Goal: Information Seeking & Learning: Learn about a topic

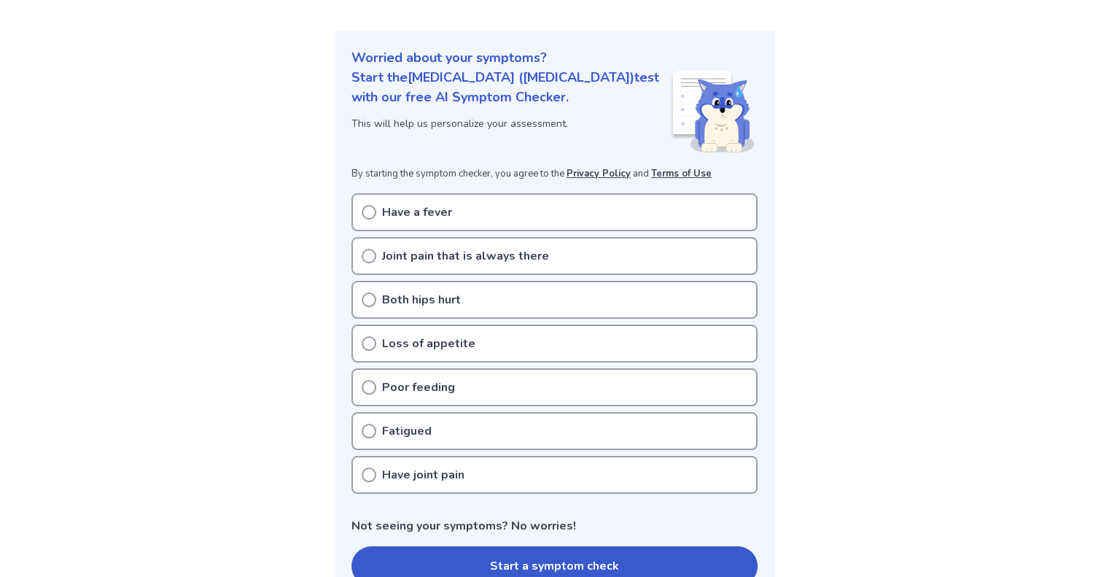
scroll to position [169, 0]
click at [384, 205] on p "Have a fever" at bounding box center [417, 213] width 70 height 17
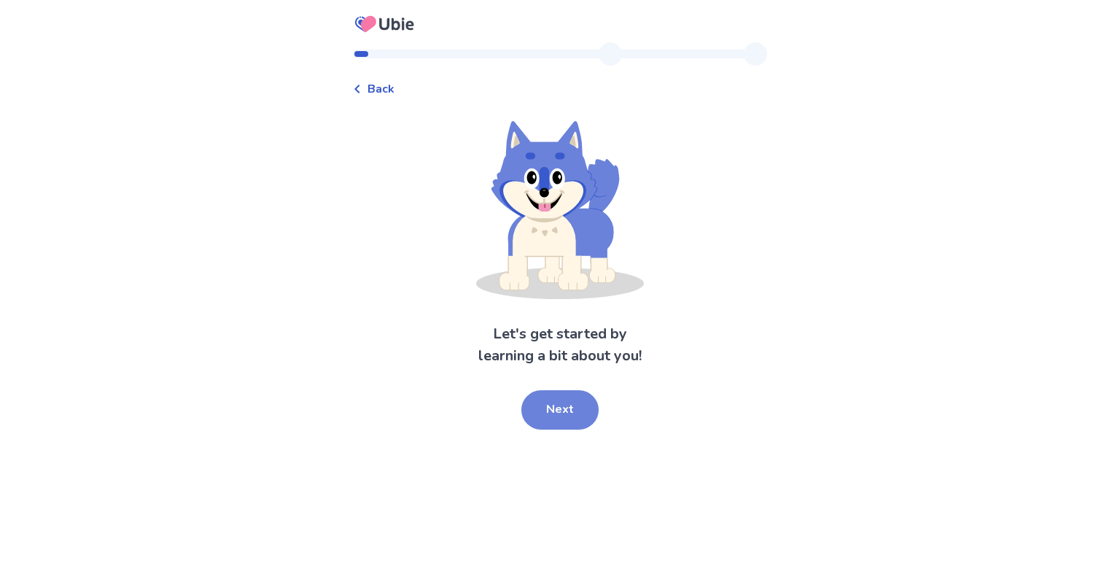
click at [558, 416] on button "Next" at bounding box center [559, 409] width 77 height 39
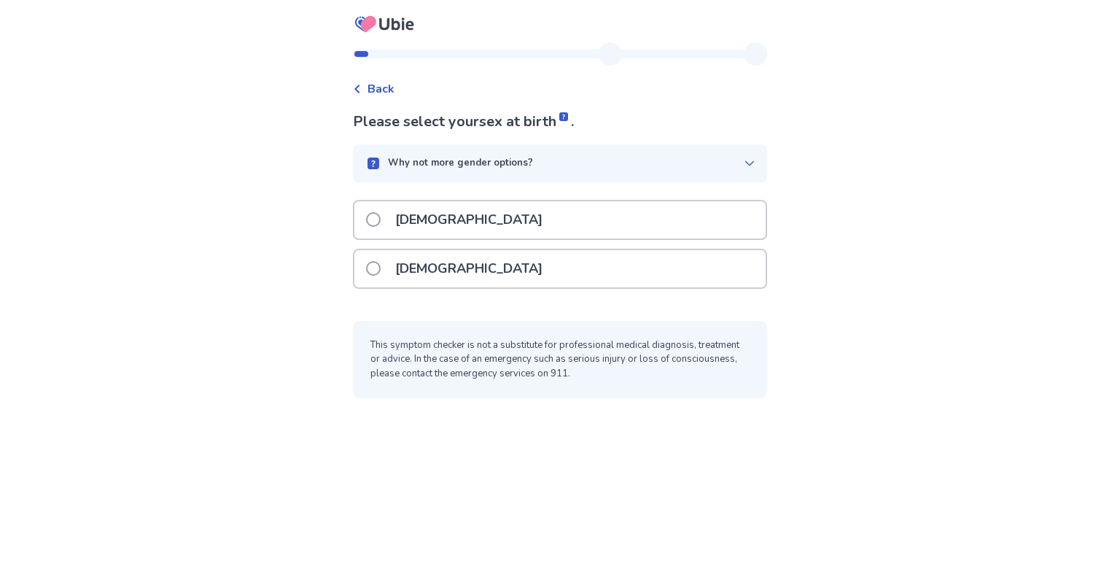
click at [411, 265] on p "[DEMOGRAPHIC_DATA]" at bounding box center [468, 268] width 165 height 37
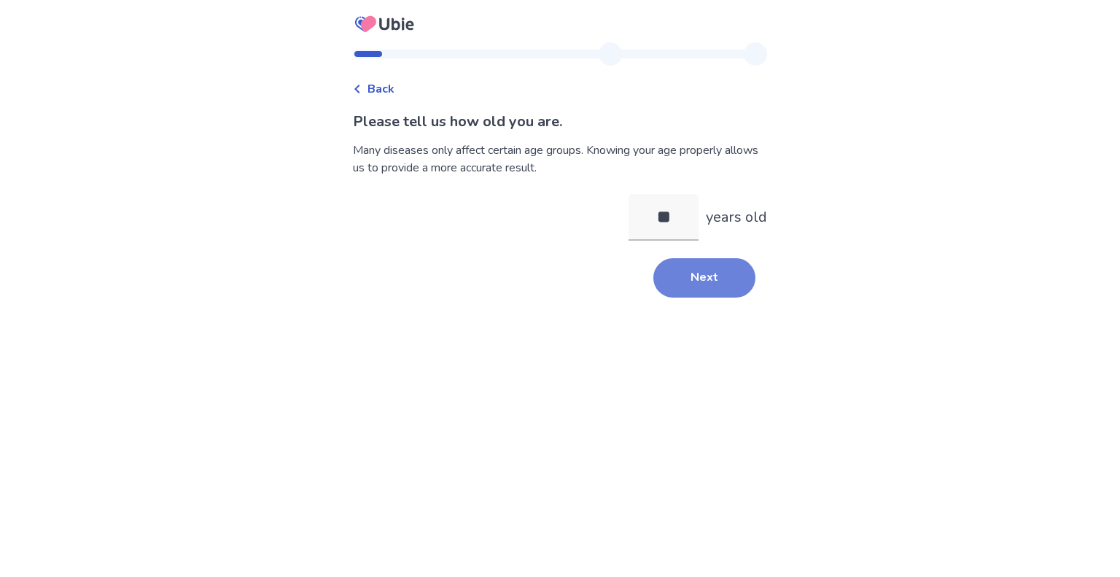
type input "**"
click at [714, 283] on button "Next" at bounding box center [704, 277] width 102 height 39
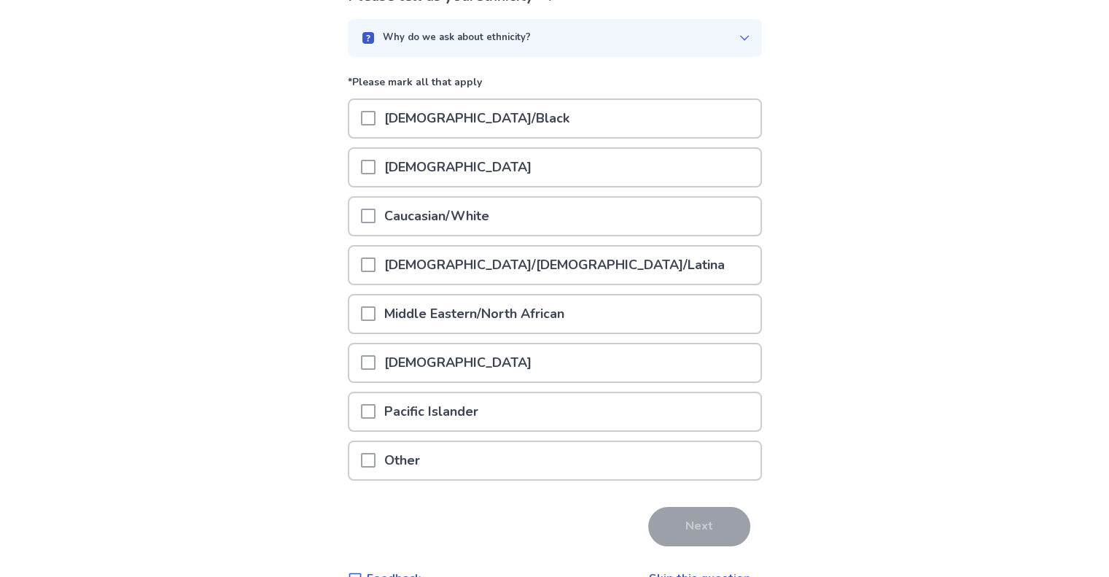
scroll to position [143, 0]
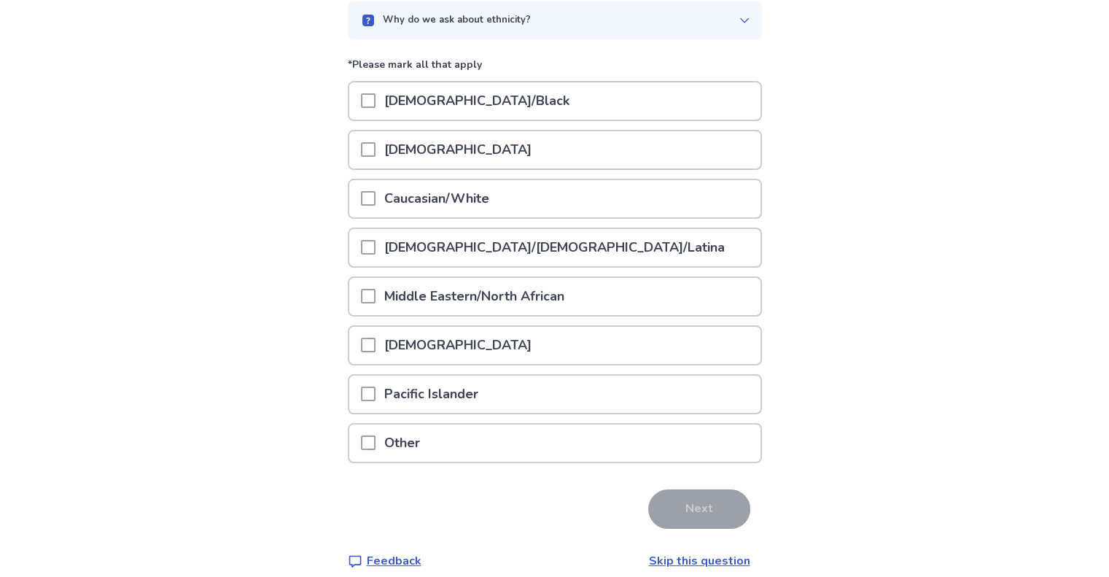
click at [402, 148] on p "Asian" at bounding box center [457, 149] width 165 height 37
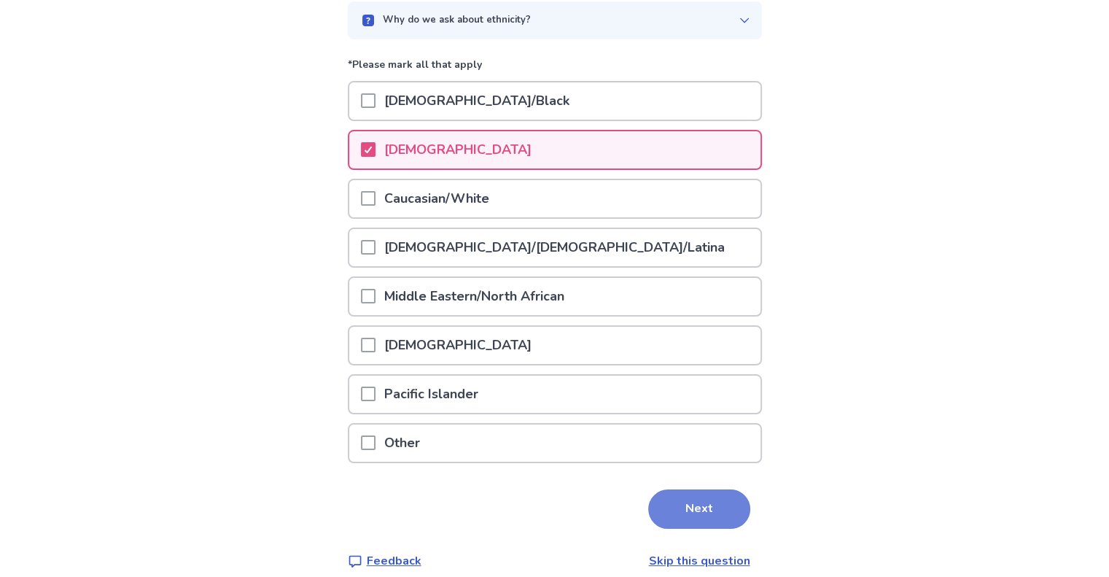
click at [680, 495] on button "Next" at bounding box center [699, 508] width 102 height 39
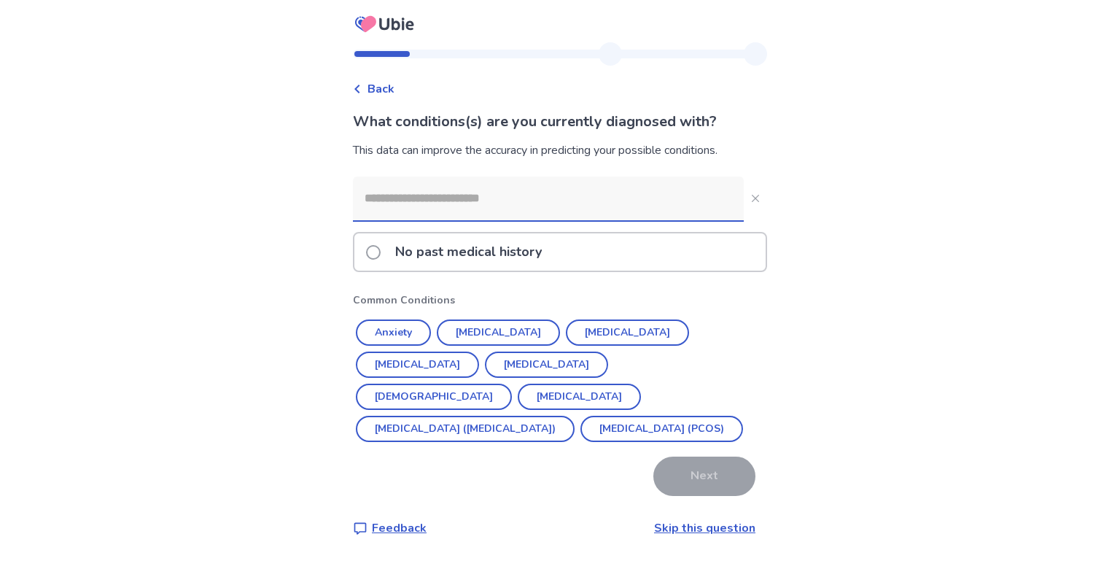
click at [398, 261] on p "No past medical history" at bounding box center [468, 251] width 164 height 37
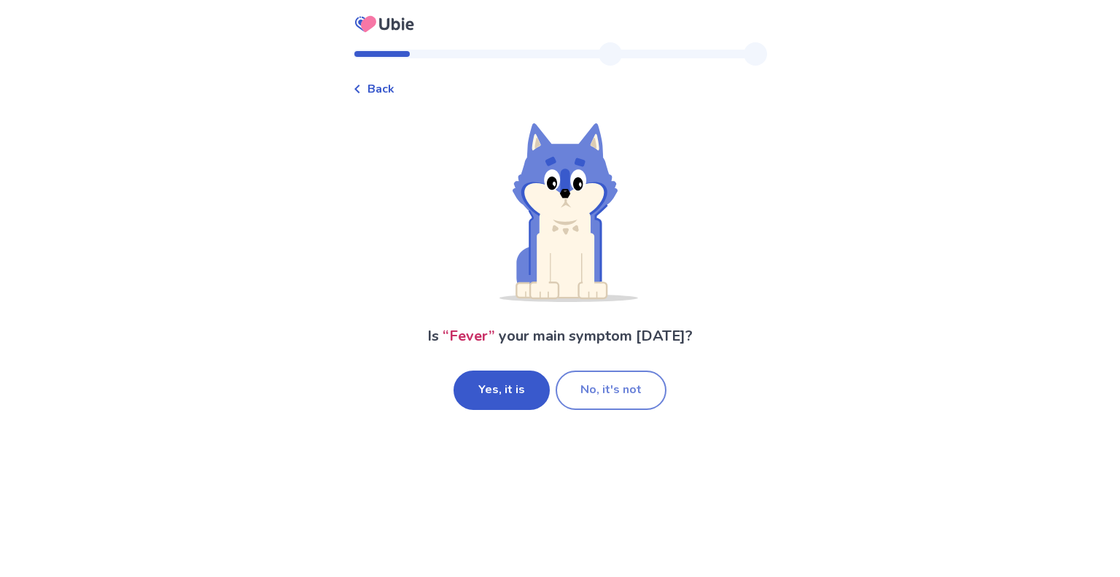
click at [615, 396] on button "No, it's not" at bounding box center [611, 389] width 111 height 39
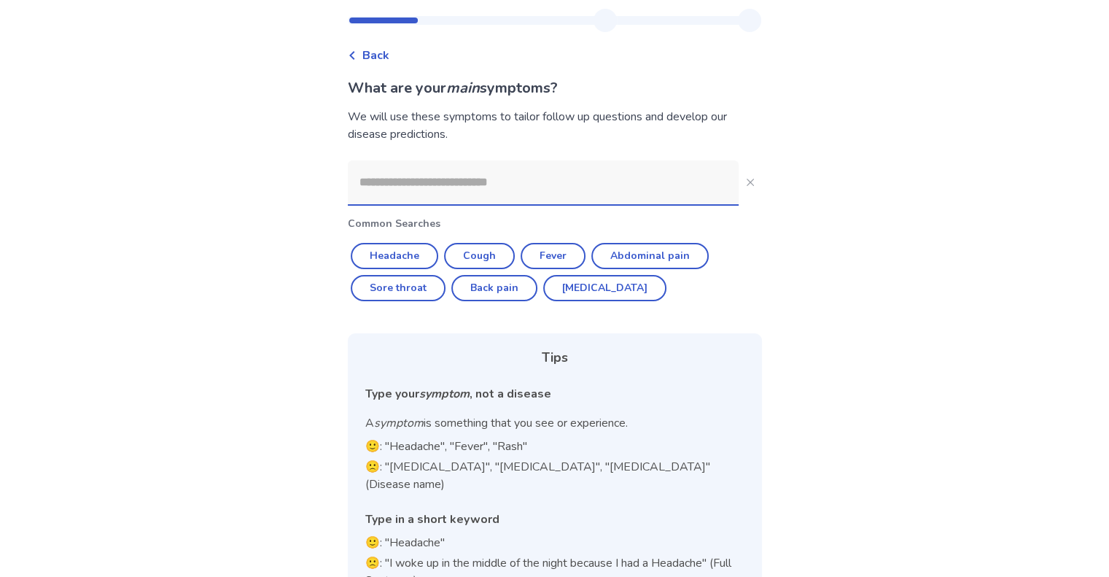
scroll to position [34, 0]
click at [392, 253] on button "Headache" at bounding box center [394, 255] width 87 height 26
type input "********"
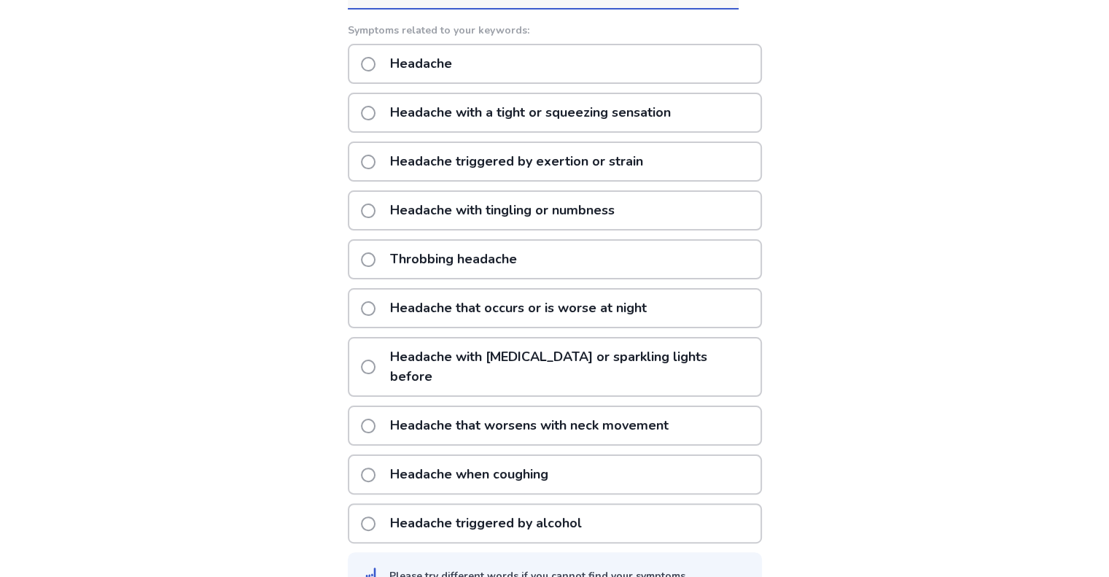
scroll to position [244, 0]
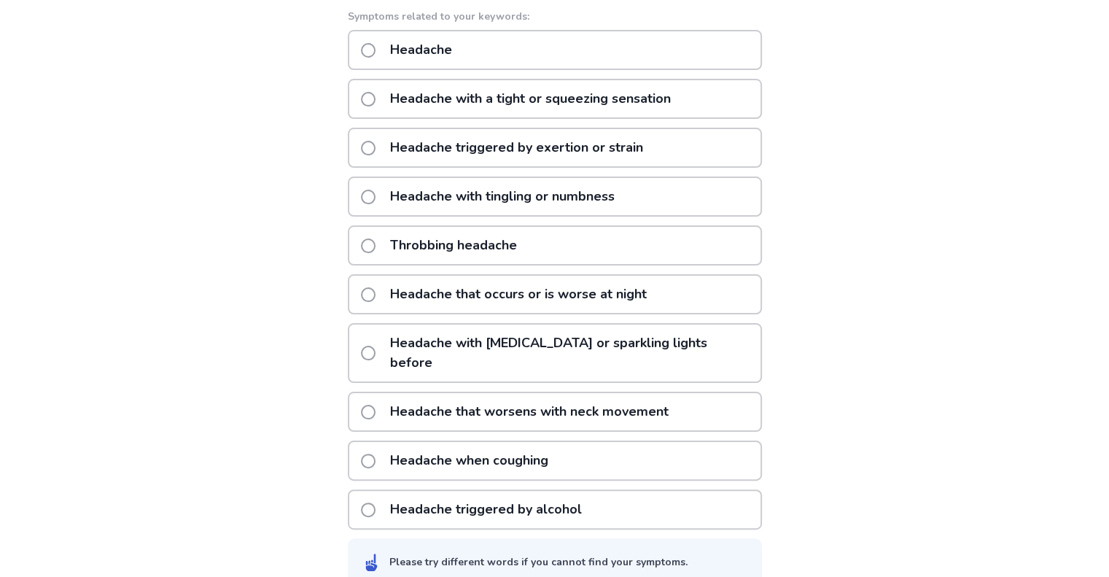
click at [375, 244] on span at bounding box center [368, 245] width 15 height 15
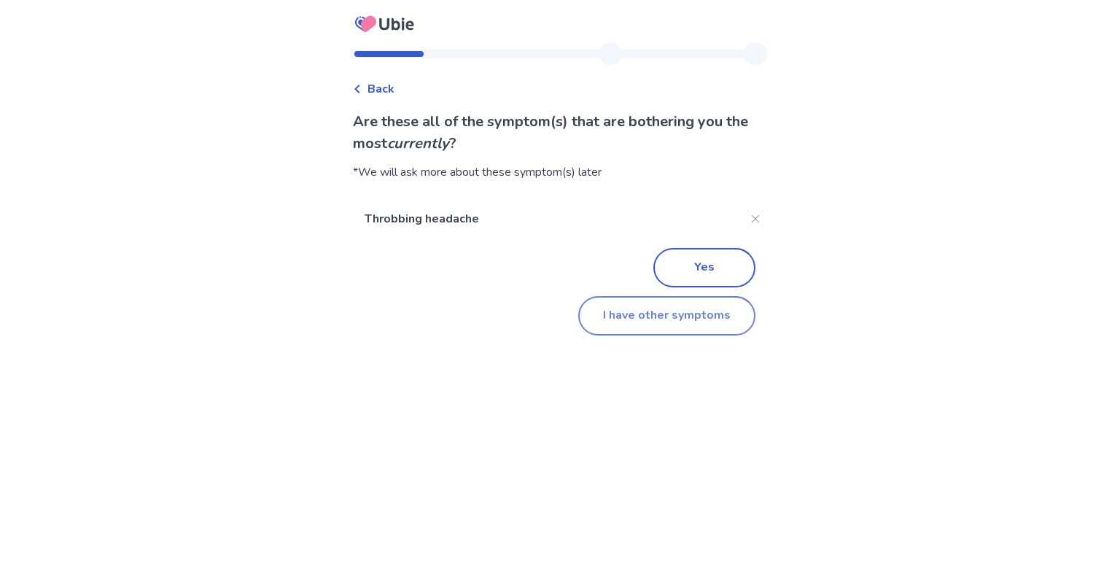
click at [607, 316] on button "I have other symptoms" at bounding box center [666, 315] width 177 height 39
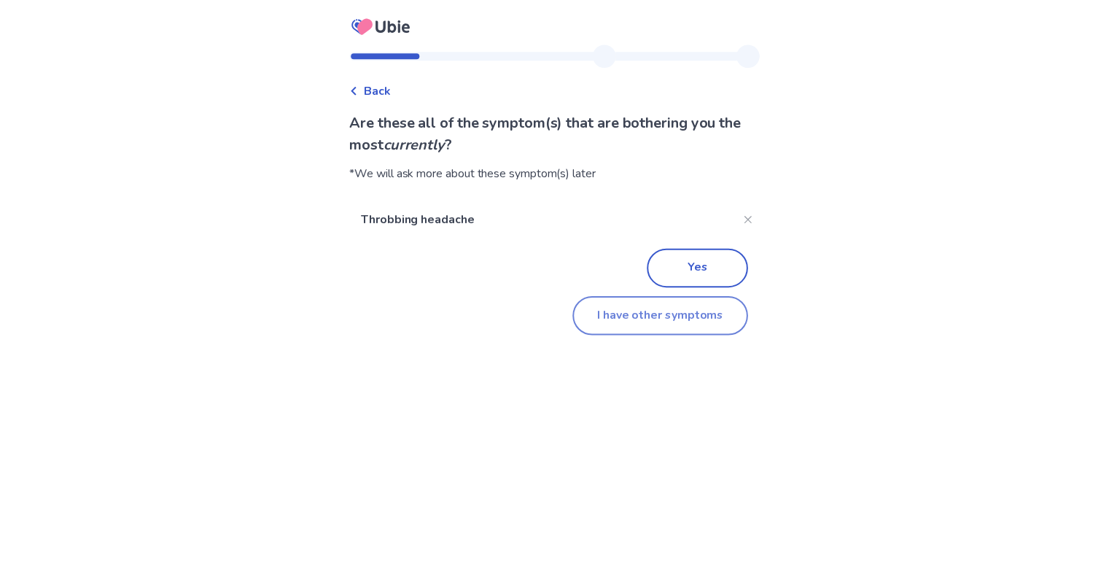
scroll to position [120, 0]
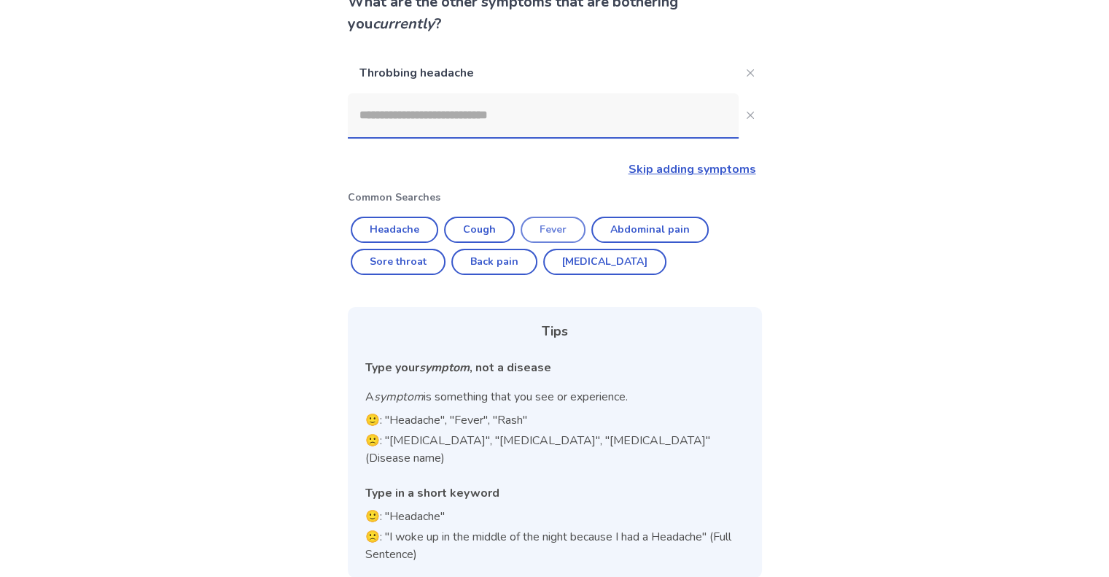
click at [547, 230] on button "Fever" at bounding box center [553, 230] width 65 height 26
type input "*****"
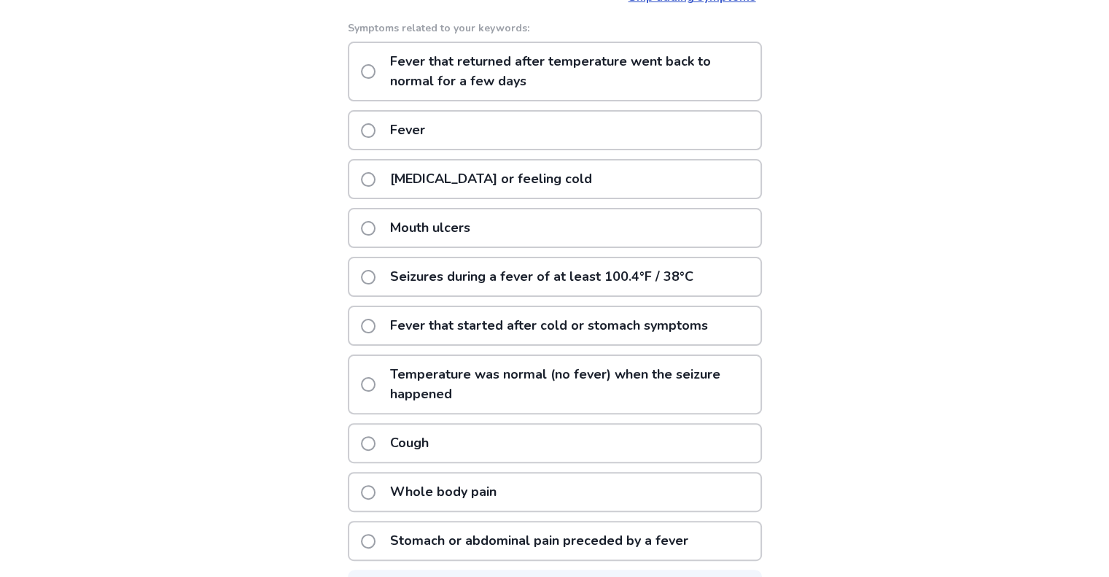
scroll to position [343, 0]
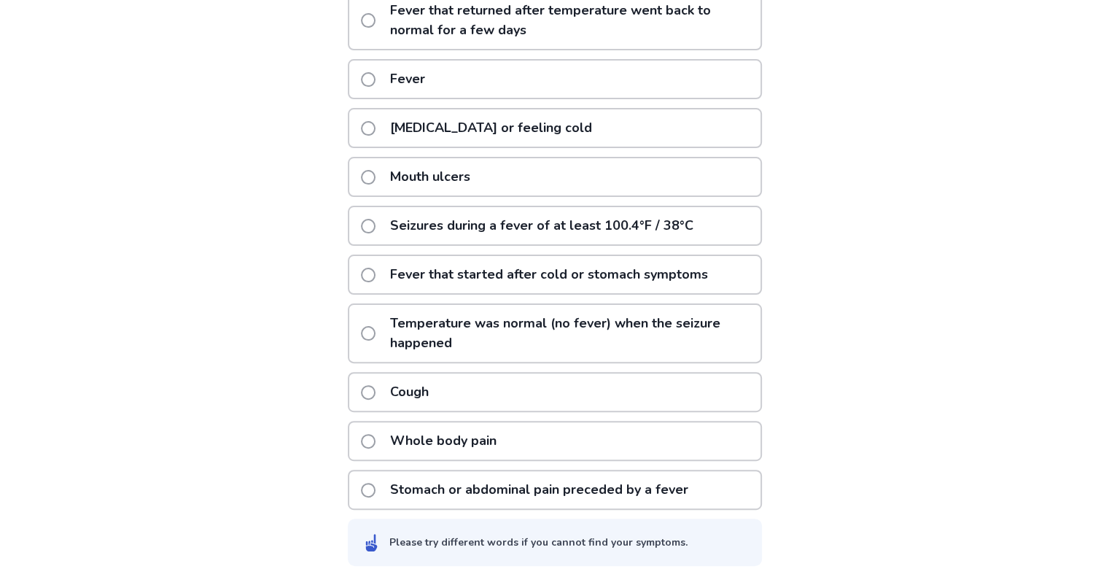
click at [414, 439] on p "Whole body pain" at bounding box center [443, 440] width 124 height 37
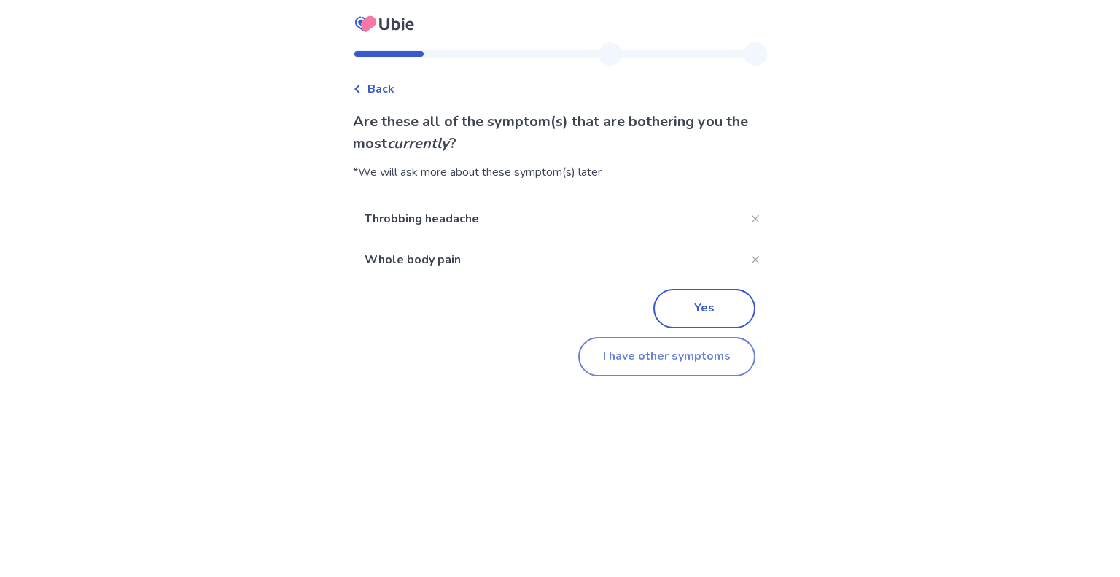
click at [681, 357] on button "I have other symptoms" at bounding box center [666, 356] width 177 height 39
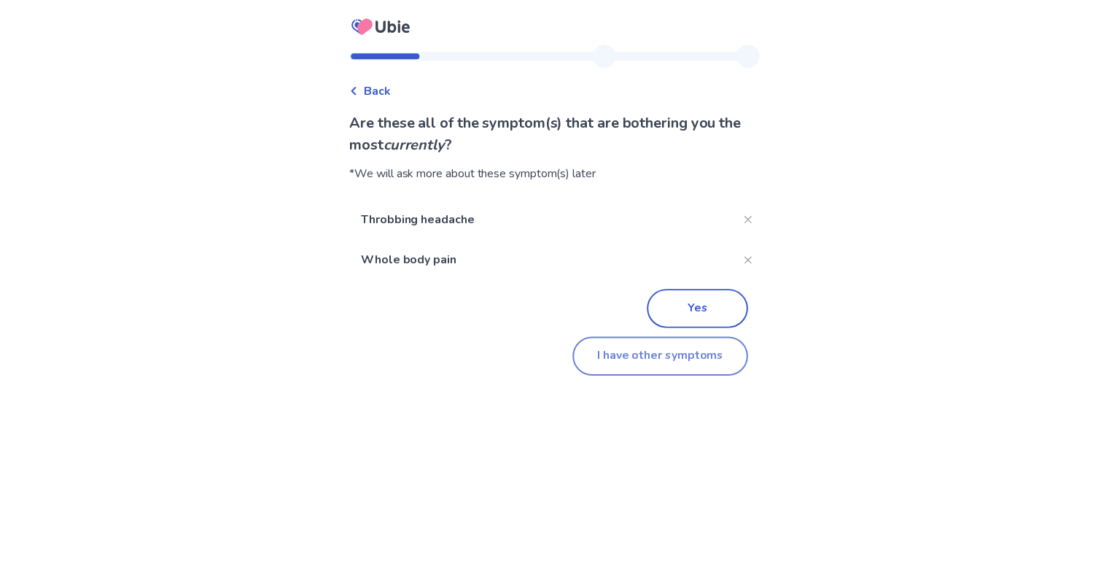
scroll to position [160, 0]
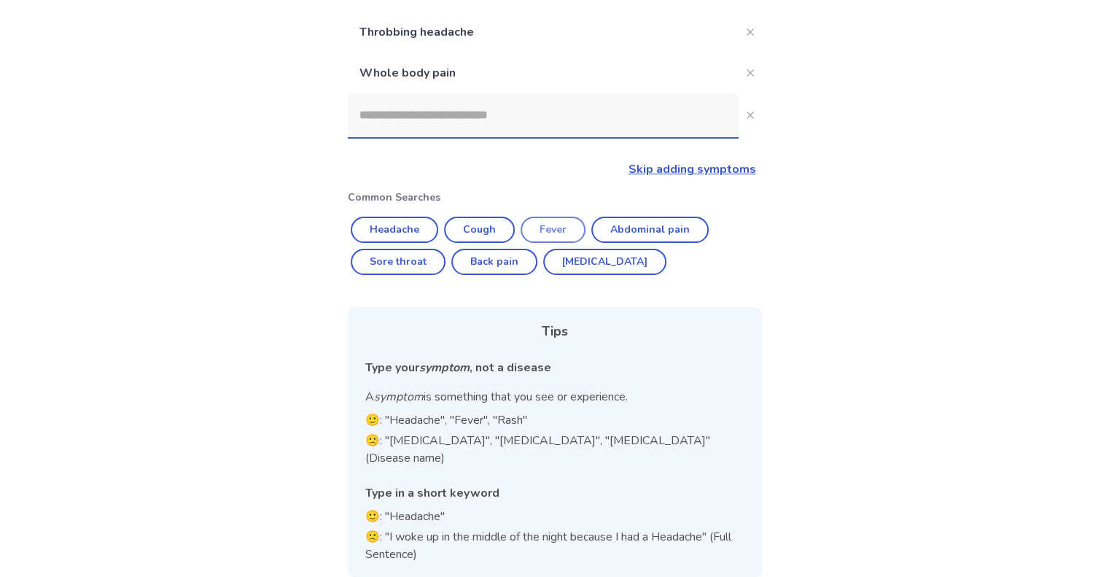
click at [543, 228] on button "Fever" at bounding box center [553, 230] width 65 height 26
type input "*****"
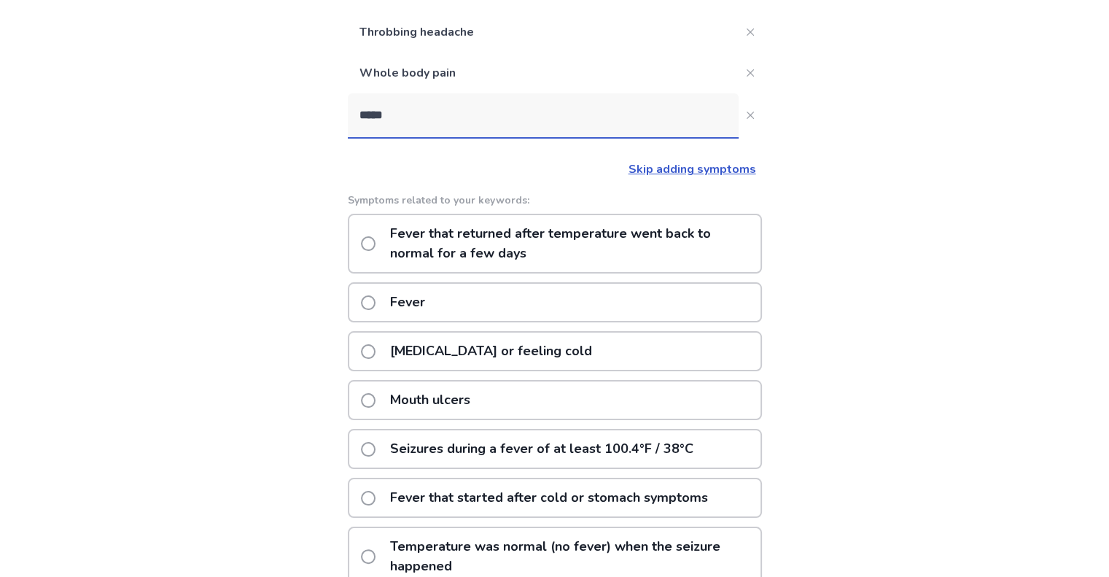
click at [391, 305] on p "Fever" at bounding box center [407, 302] width 52 height 37
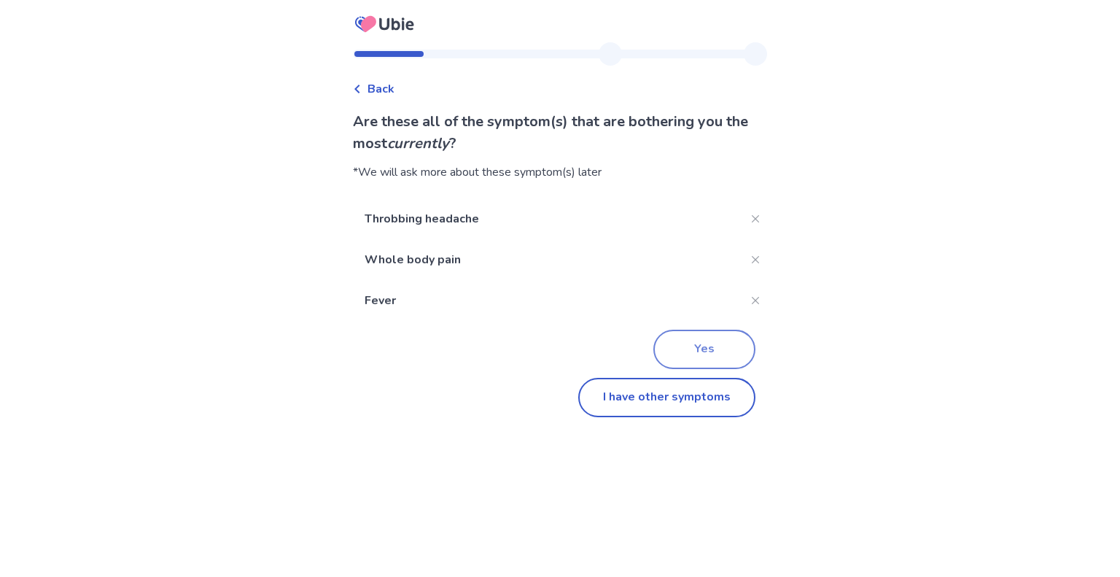
click at [706, 347] on button "Yes" at bounding box center [704, 349] width 102 height 39
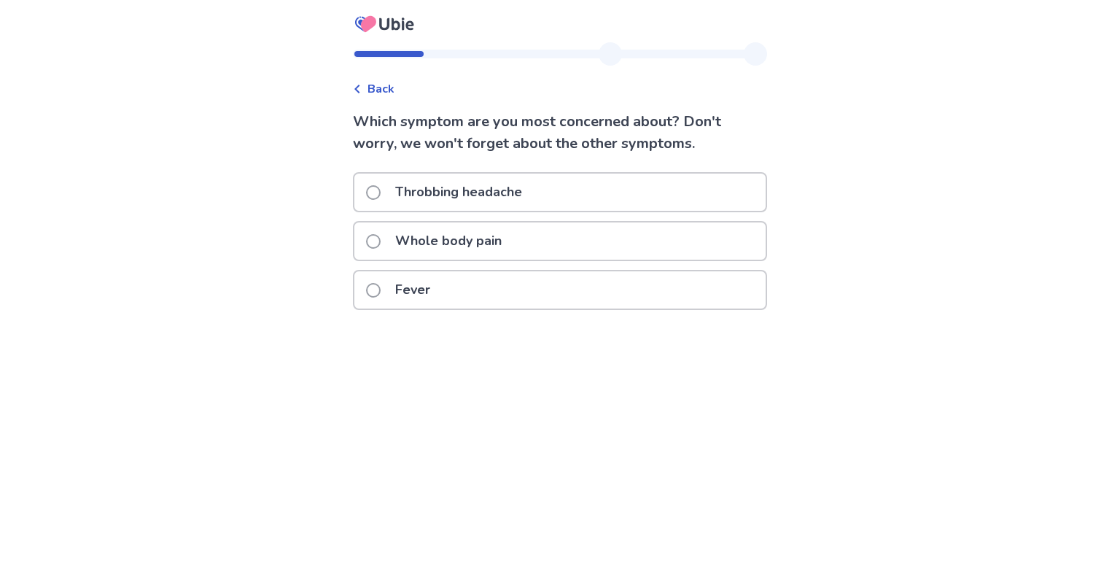
click at [531, 195] on p "Throbbing headache" at bounding box center [458, 192] width 144 height 37
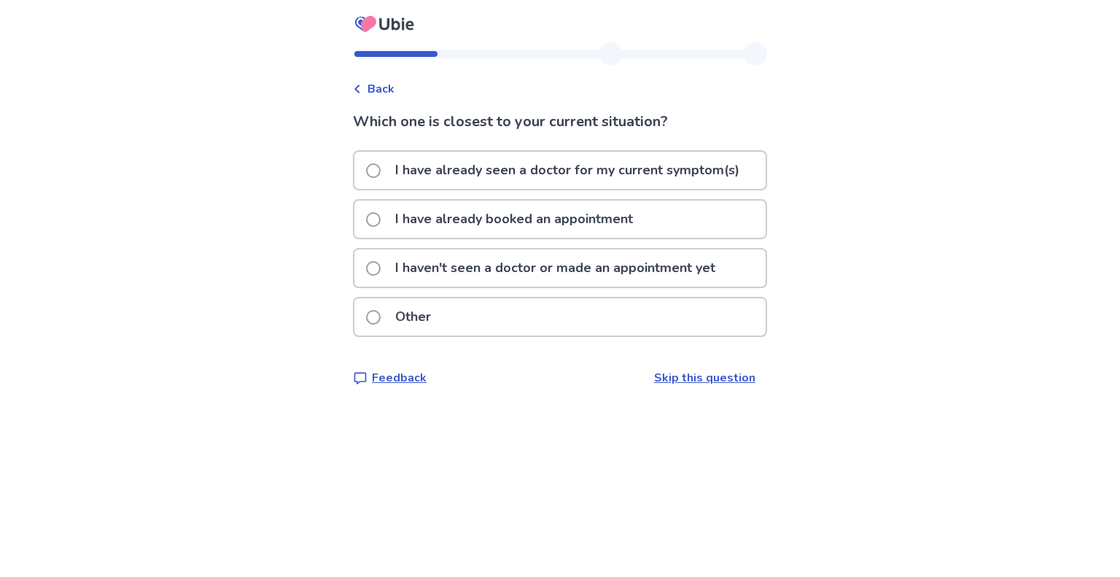
click at [591, 272] on p "I haven't seen a doctor or made an appointment yet" at bounding box center [555, 267] width 338 height 37
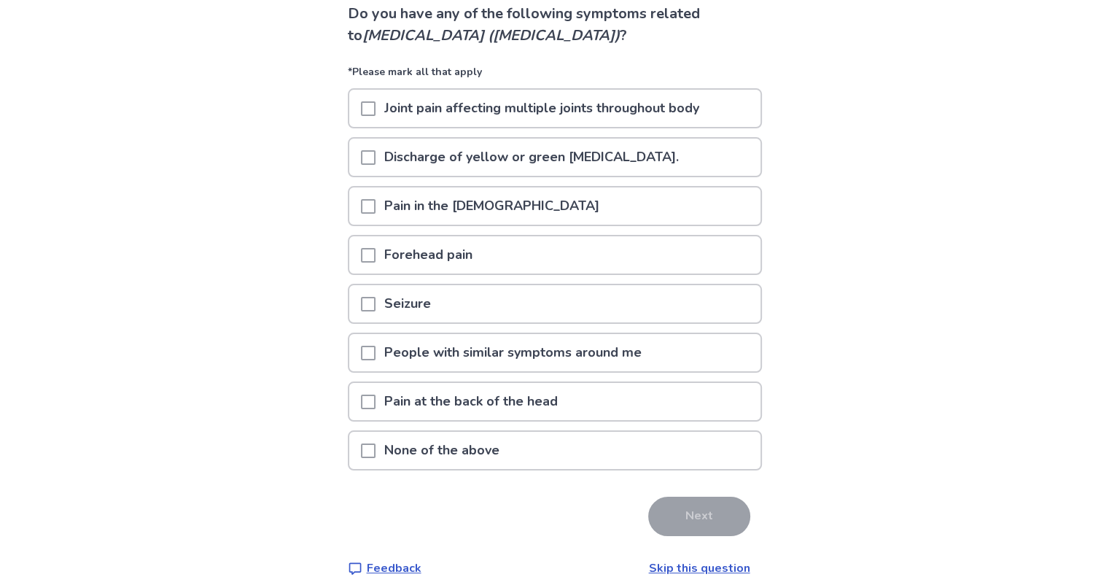
scroll to position [111, 0]
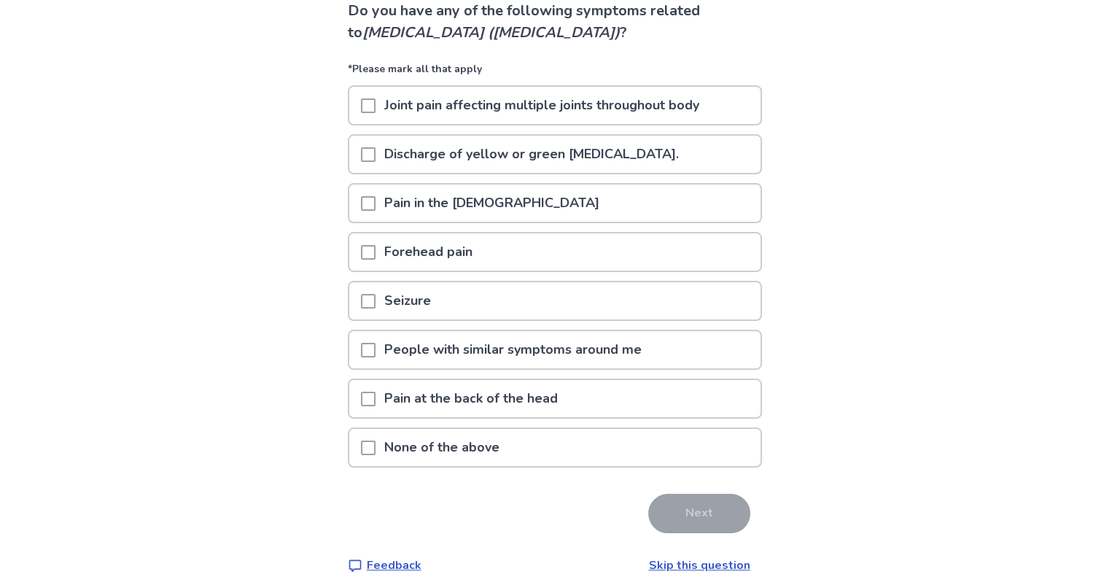
click at [398, 260] on p "Forehead pain" at bounding box center [428, 251] width 106 height 37
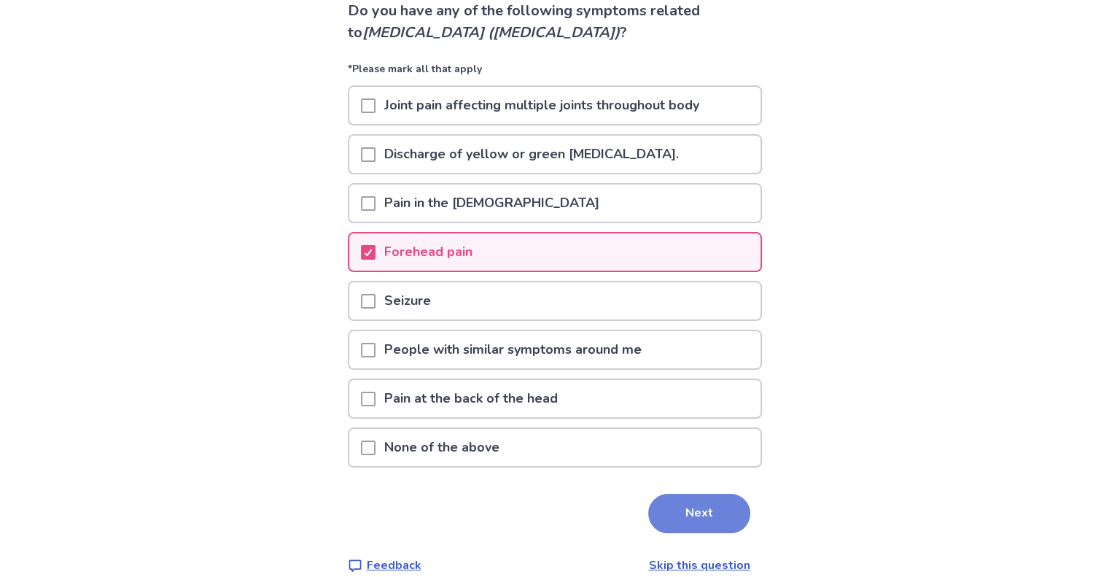
click at [674, 501] on button "Next" at bounding box center [699, 513] width 102 height 39
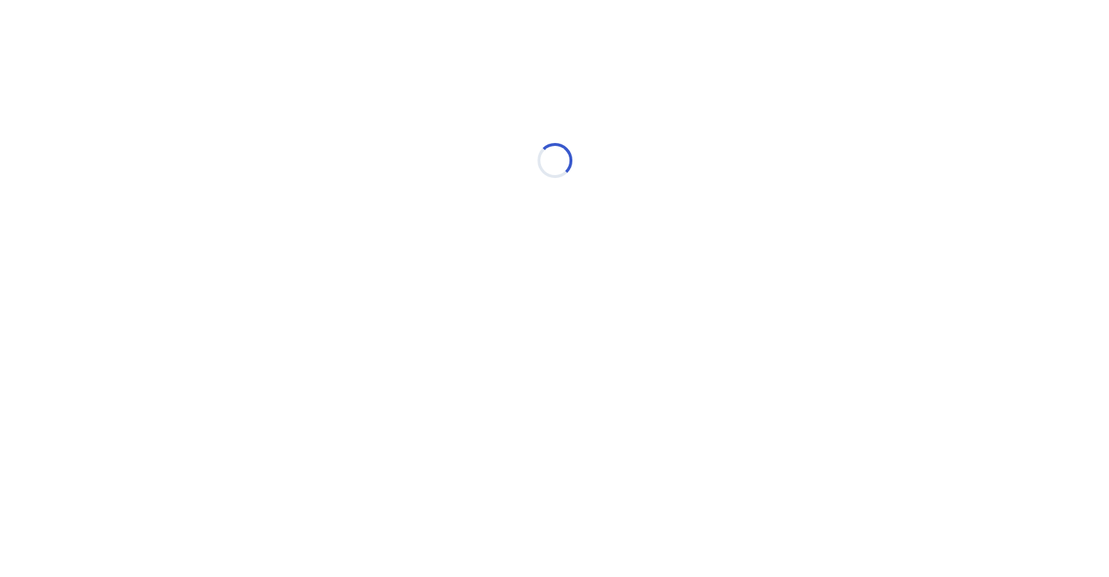
scroll to position [0, 0]
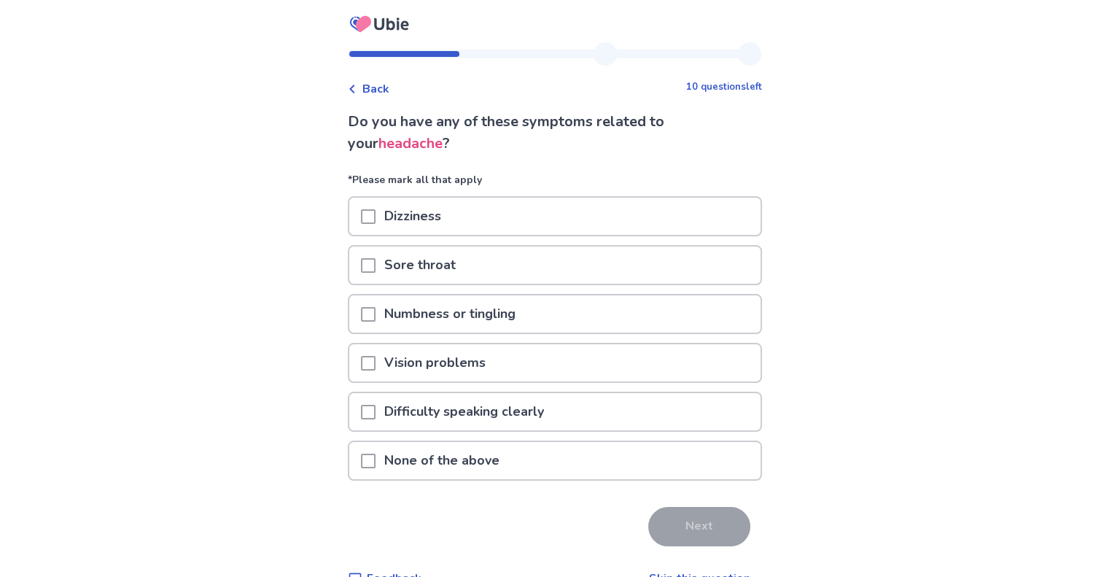
click at [443, 459] on p "None of the above" at bounding box center [441, 460] width 133 height 37
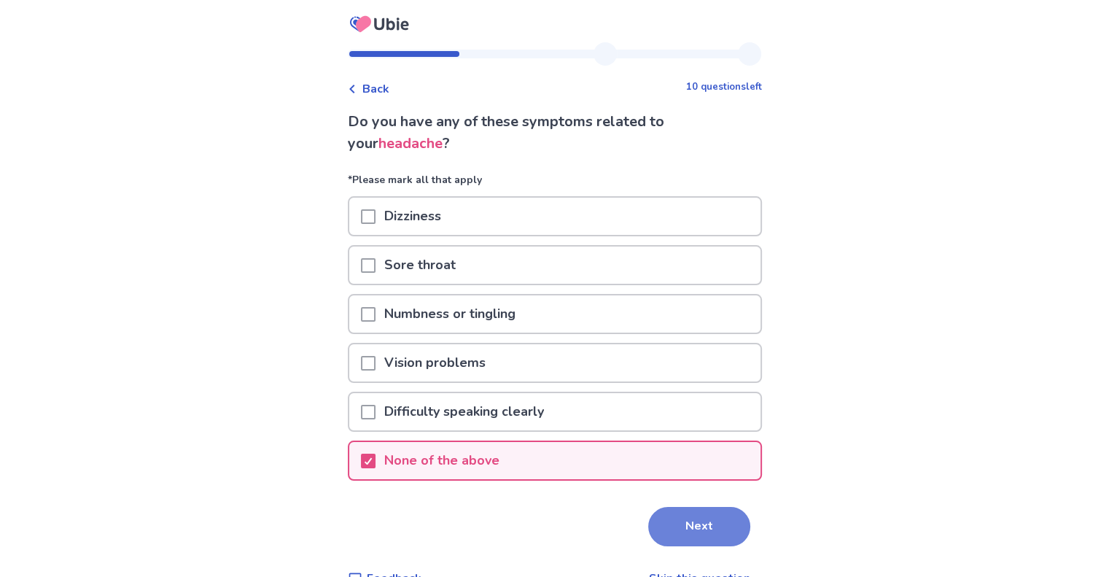
click at [707, 516] on button "Next" at bounding box center [699, 526] width 102 height 39
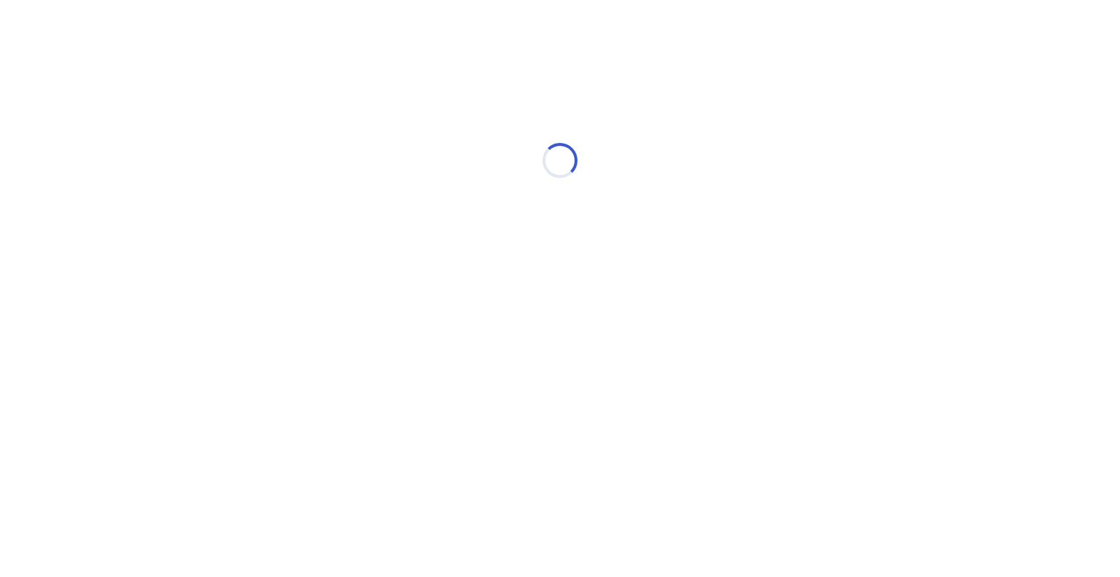
select select "*"
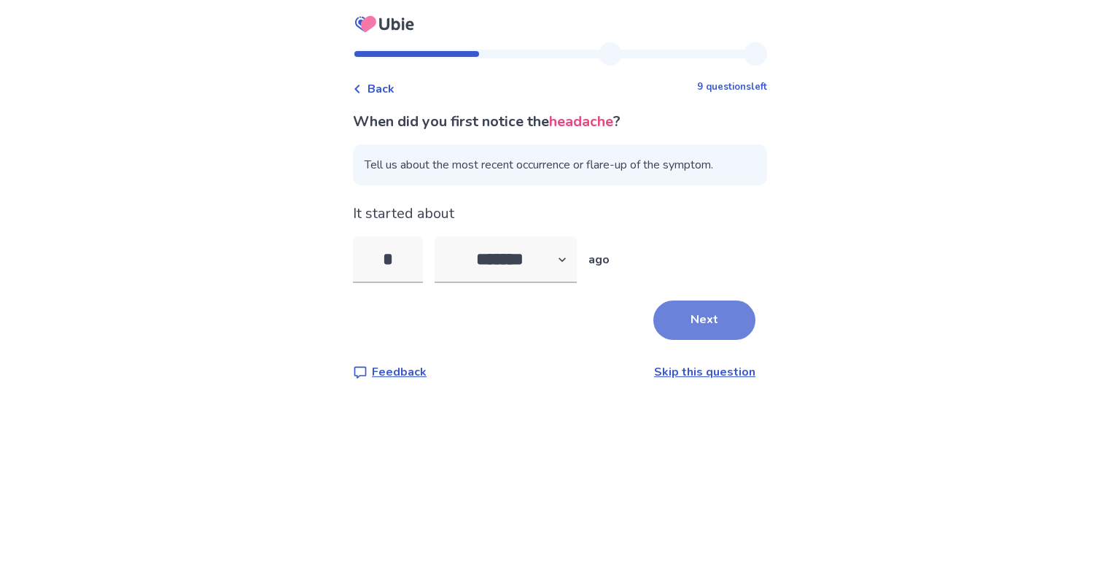
type input "*"
click at [682, 326] on button "Next" at bounding box center [704, 319] width 102 height 39
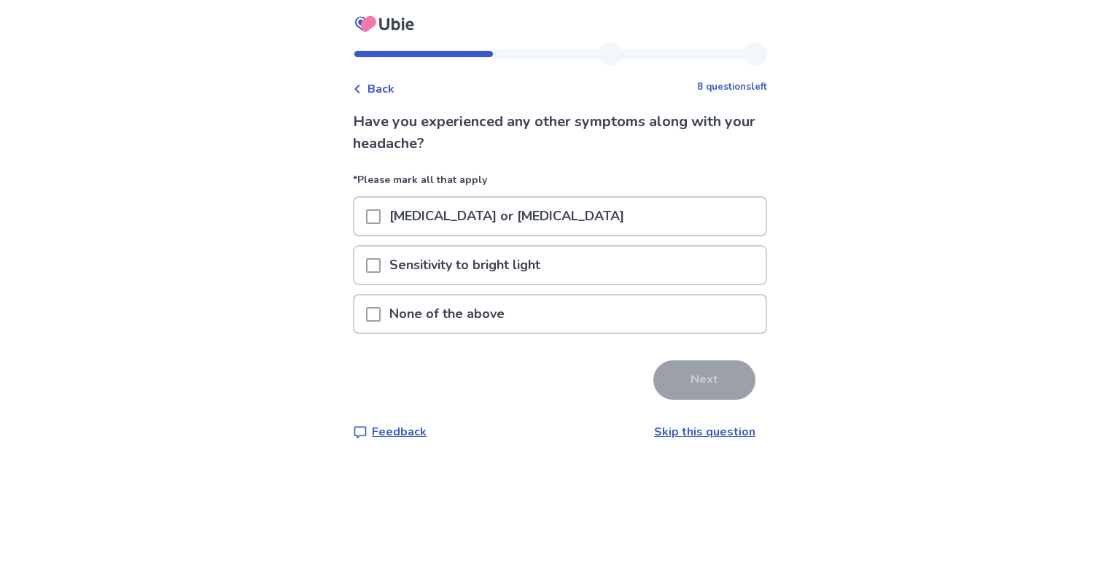
click at [532, 214] on p "Neck pain or stiffness" at bounding box center [507, 216] width 252 height 37
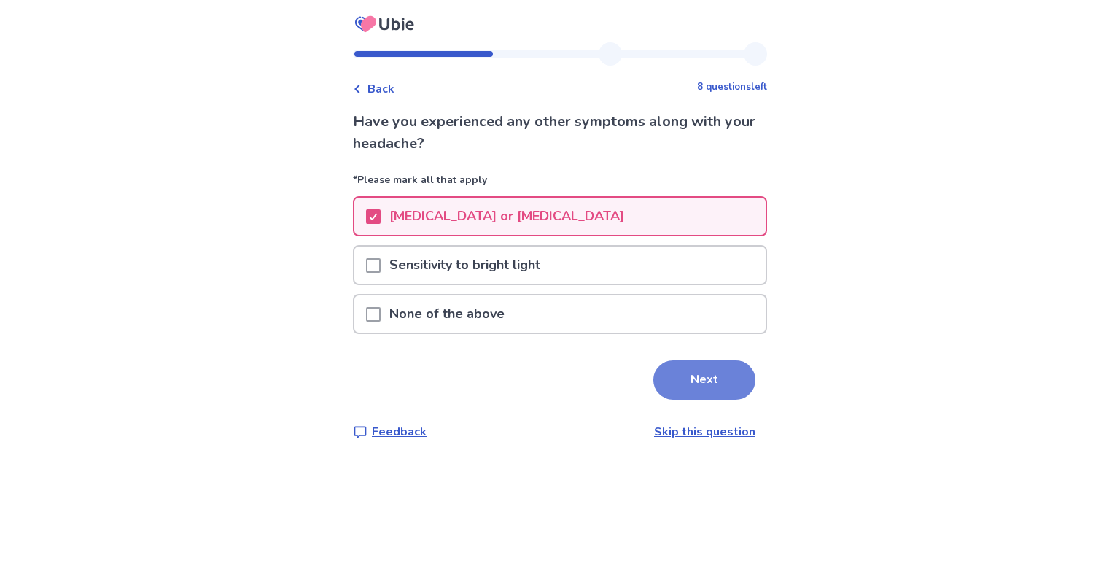
click at [685, 378] on button "Next" at bounding box center [704, 379] width 102 height 39
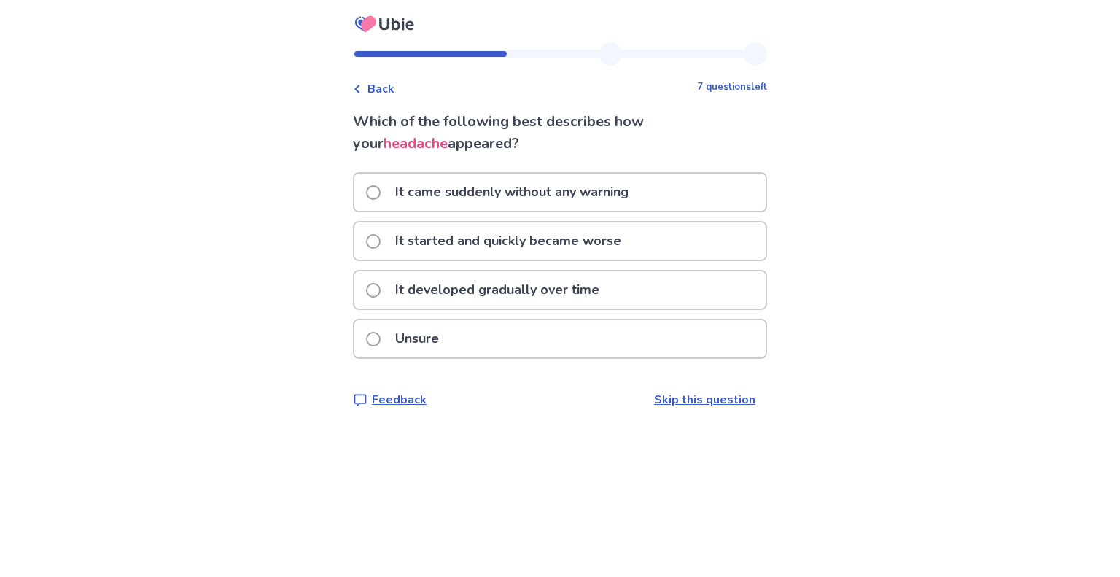
click at [595, 194] on p "It came suddenly without any warning" at bounding box center [511, 192] width 251 height 37
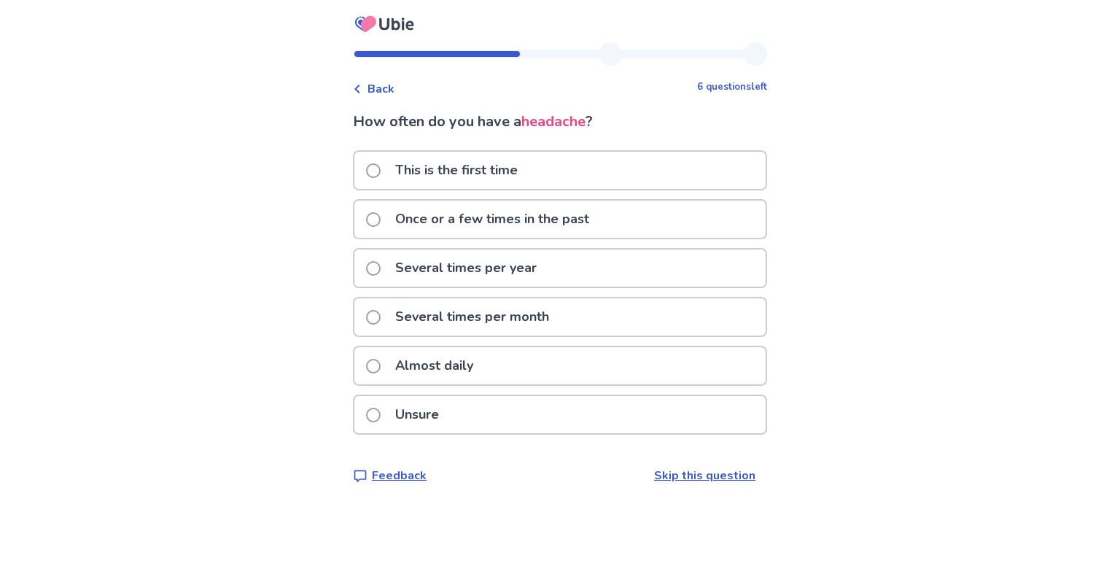
click at [594, 223] on p "Once or a few times in the past" at bounding box center [491, 218] width 211 height 37
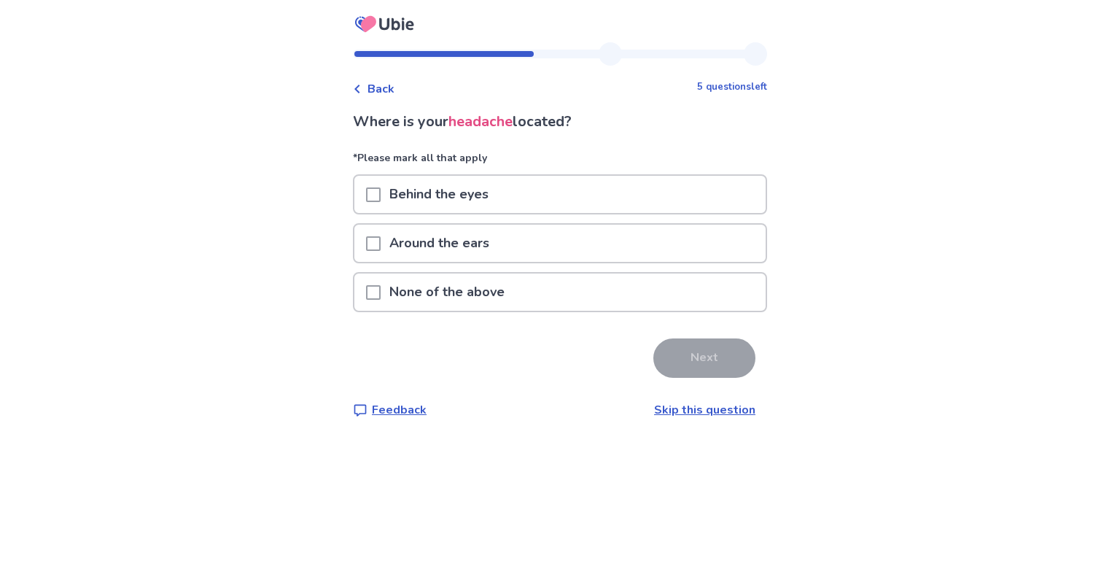
click at [537, 296] on div "None of the above" at bounding box center [559, 291] width 411 height 37
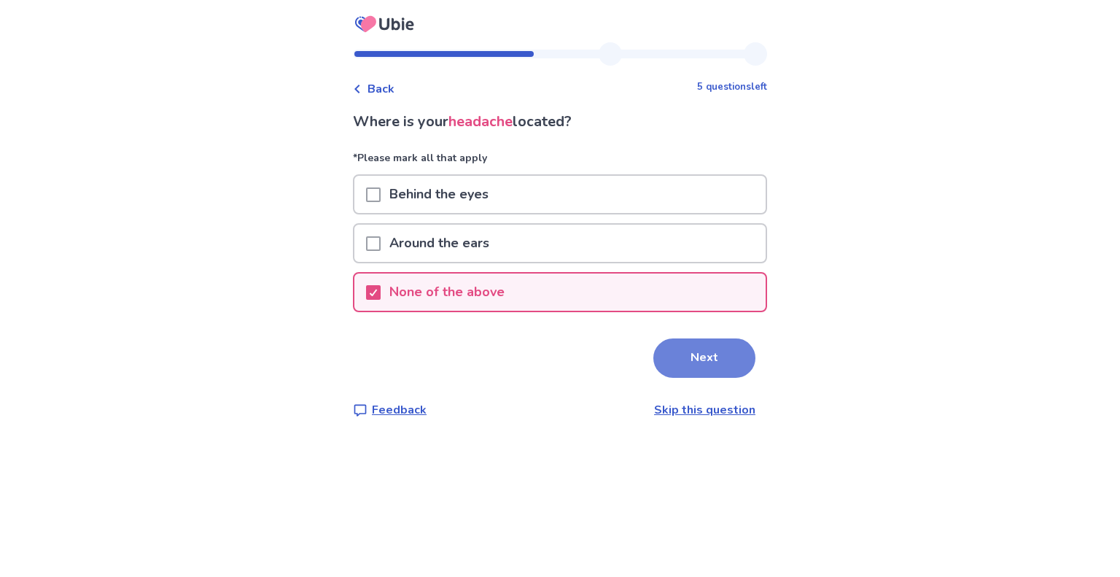
click at [674, 351] on button "Next" at bounding box center [704, 357] width 102 height 39
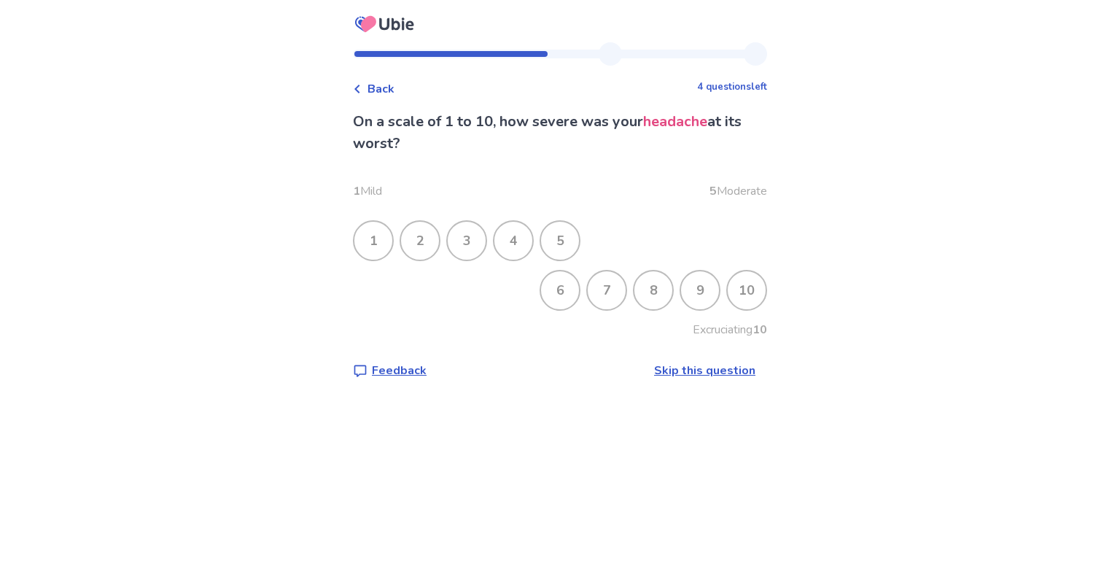
click at [574, 238] on div "5" at bounding box center [560, 241] width 38 height 38
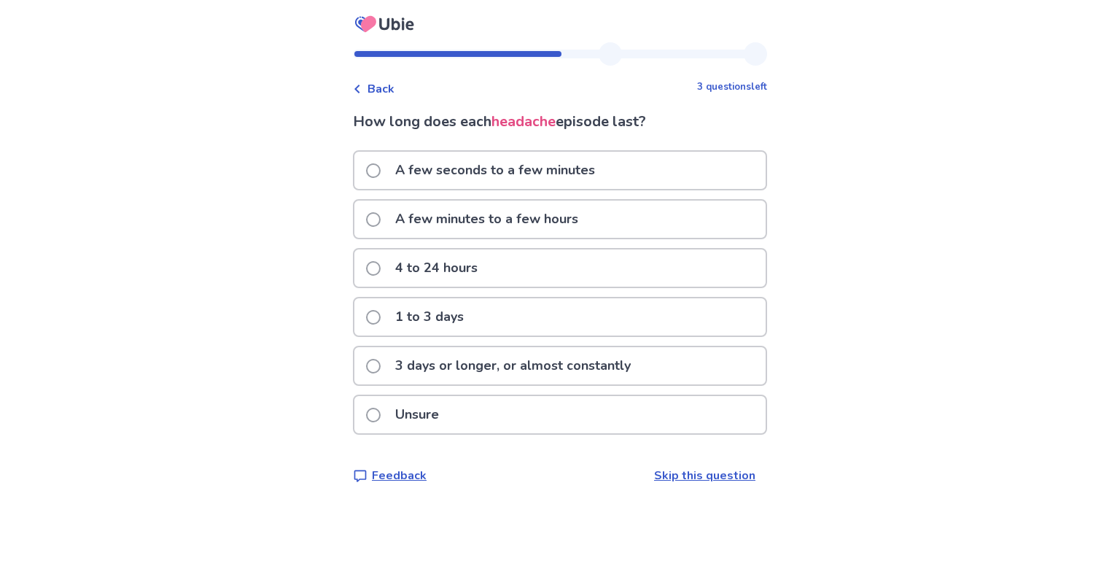
click at [472, 416] on div "Unsure" at bounding box center [559, 414] width 411 height 37
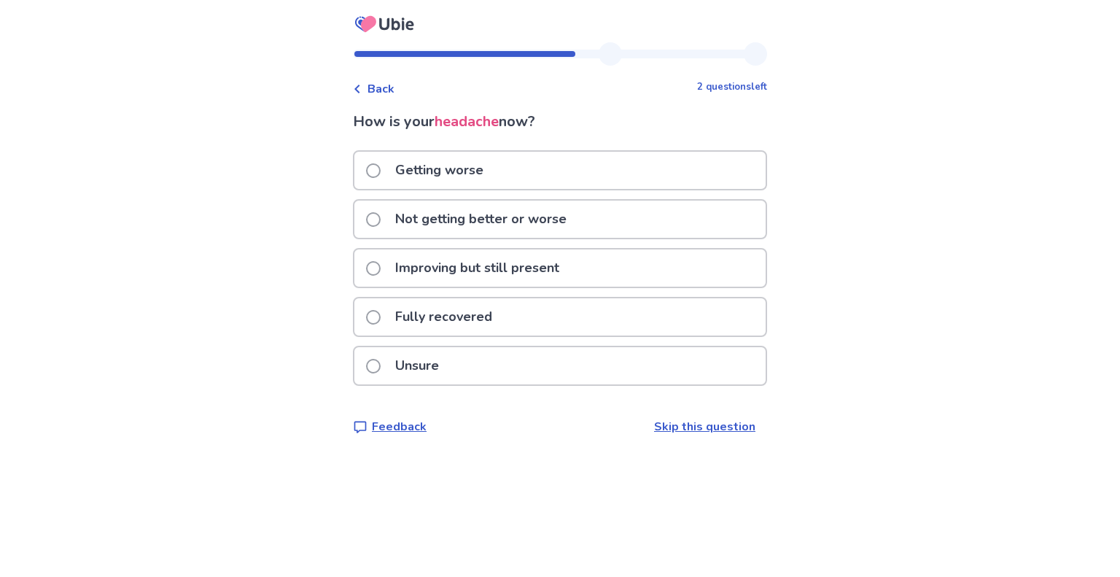
click at [548, 227] on p "Not getting better or worse" at bounding box center [480, 218] width 189 height 37
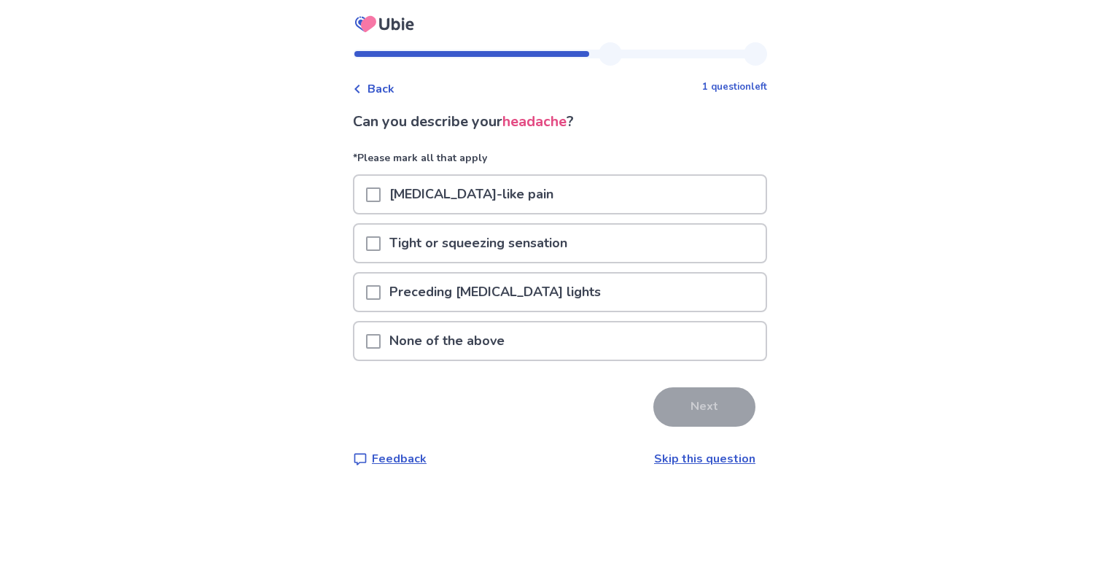
click at [531, 339] on div "None of the above" at bounding box center [559, 340] width 411 height 37
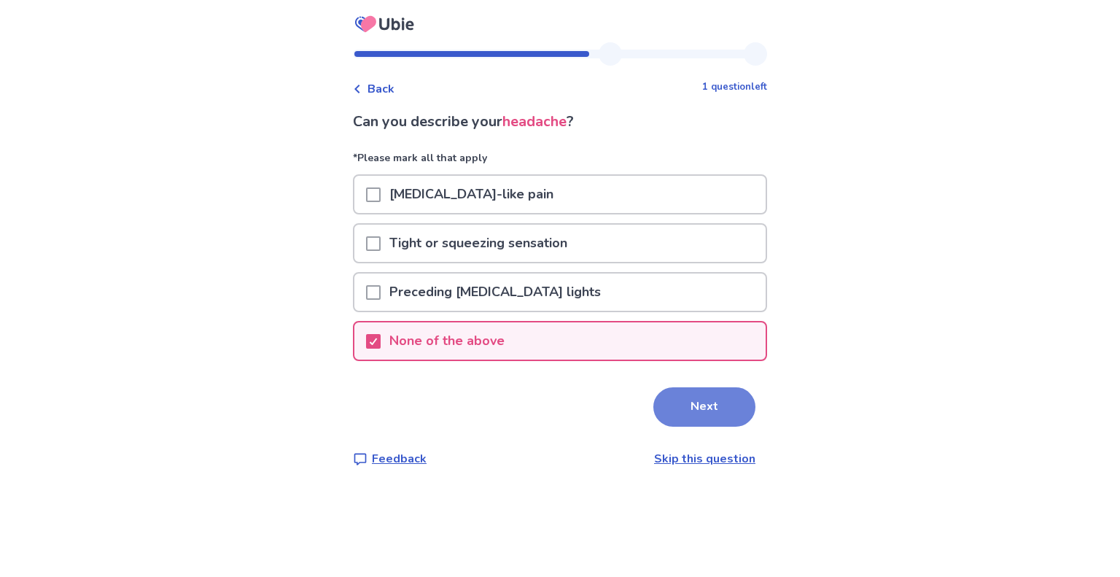
click at [677, 397] on button "Next" at bounding box center [704, 406] width 102 height 39
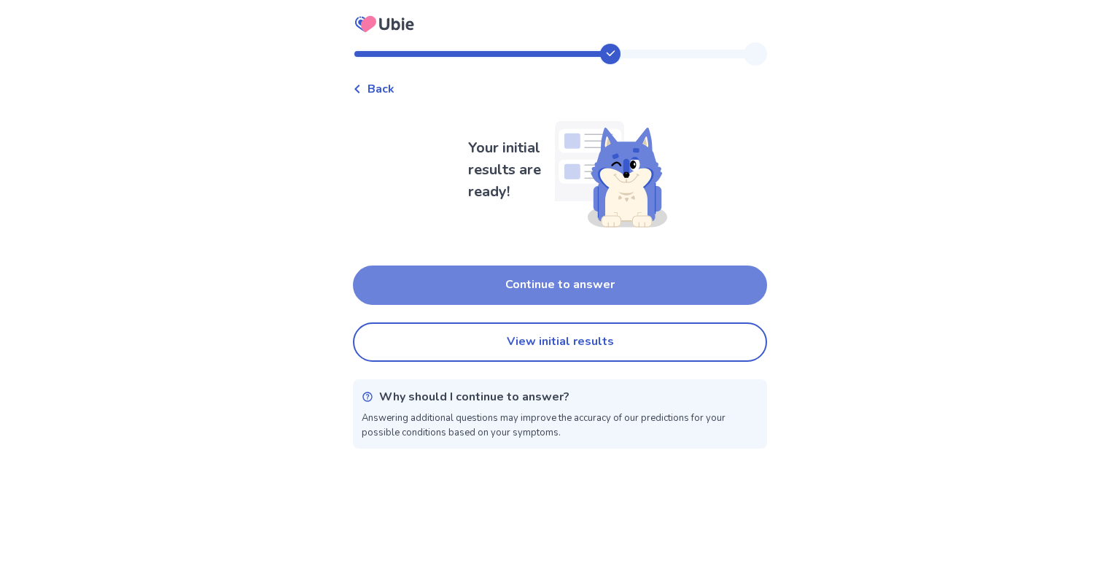
click at [531, 295] on button "Continue to answer" at bounding box center [560, 284] width 414 height 39
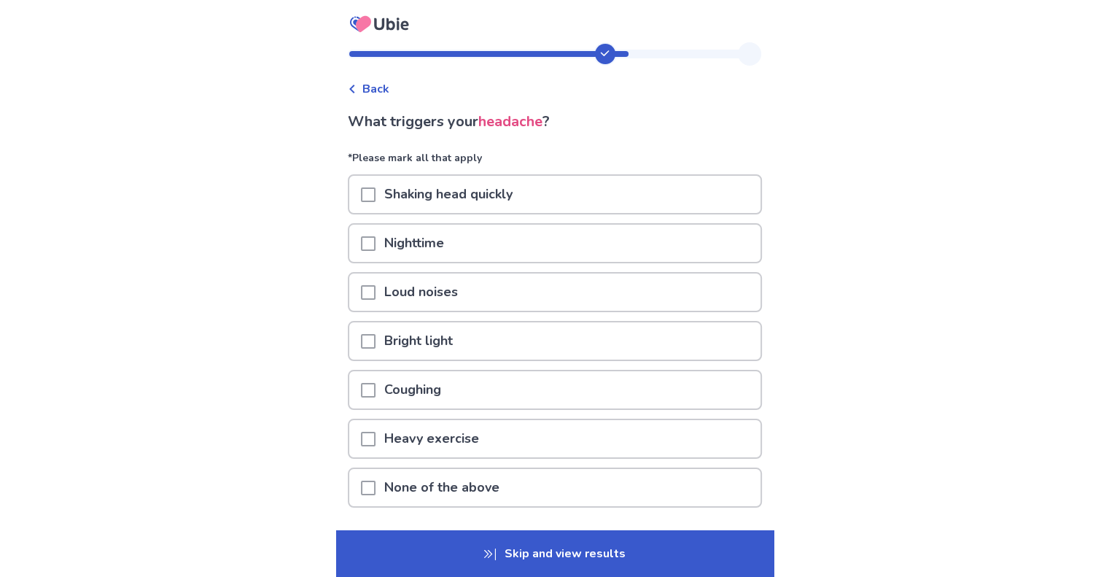
click at [387, 486] on p "None of the above" at bounding box center [441, 487] width 133 height 37
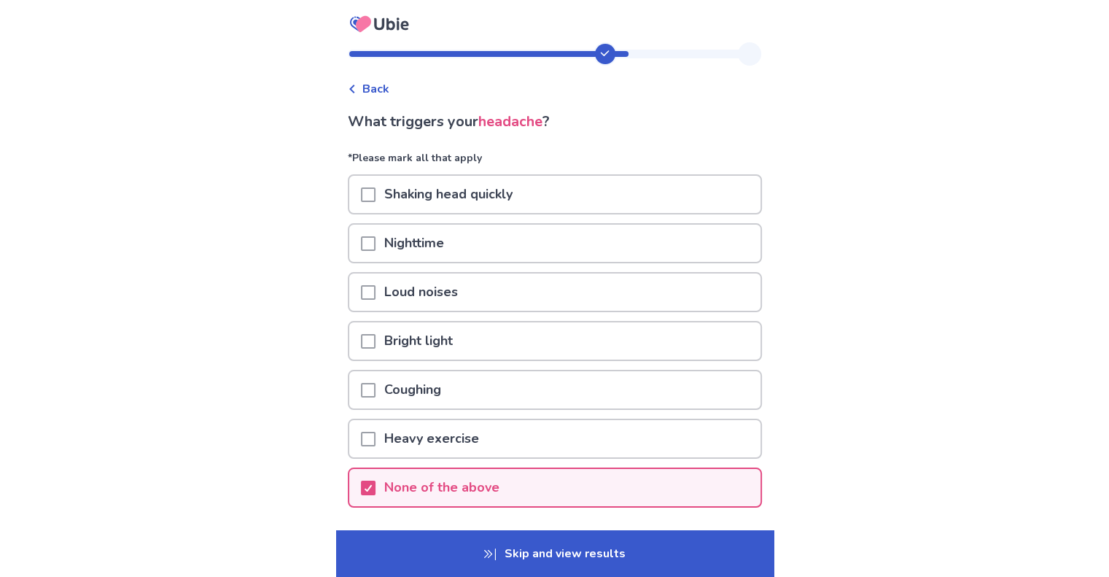
scroll to position [103, 0]
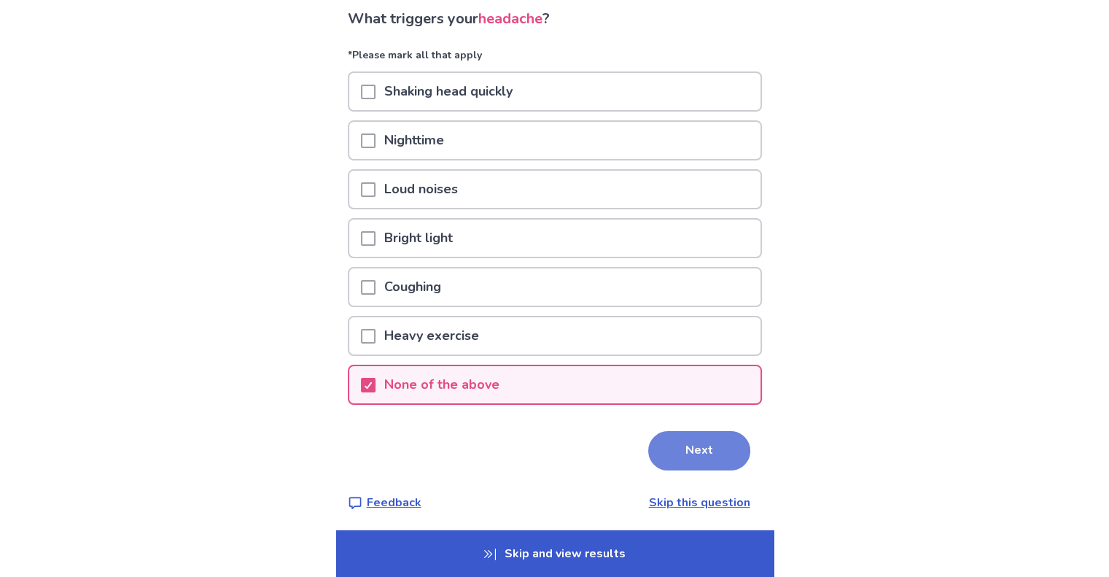
click at [691, 447] on button "Next" at bounding box center [699, 450] width 102 height 39
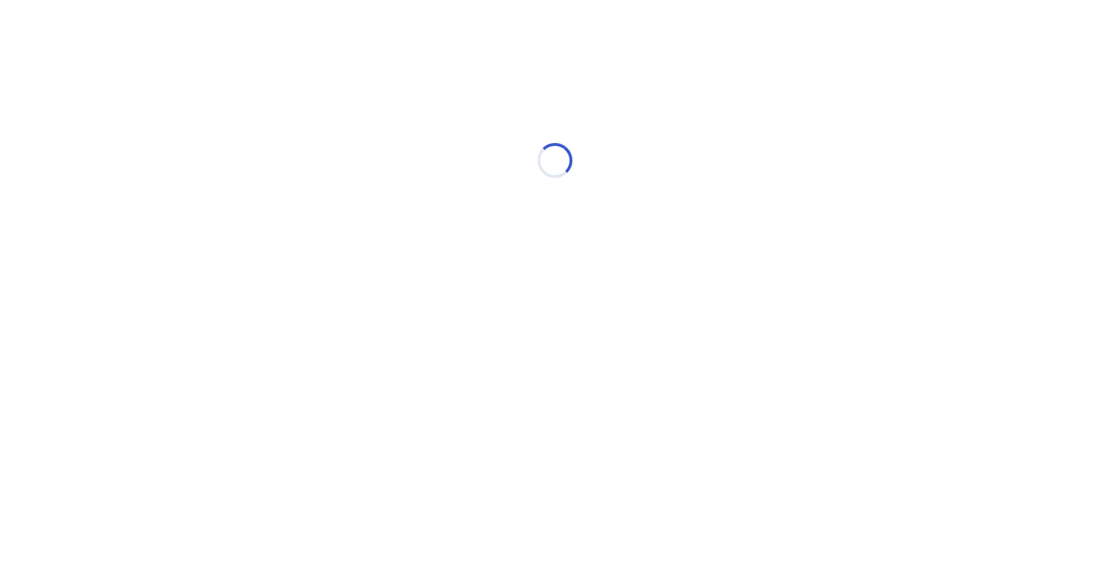
scroll to position [0, 0]
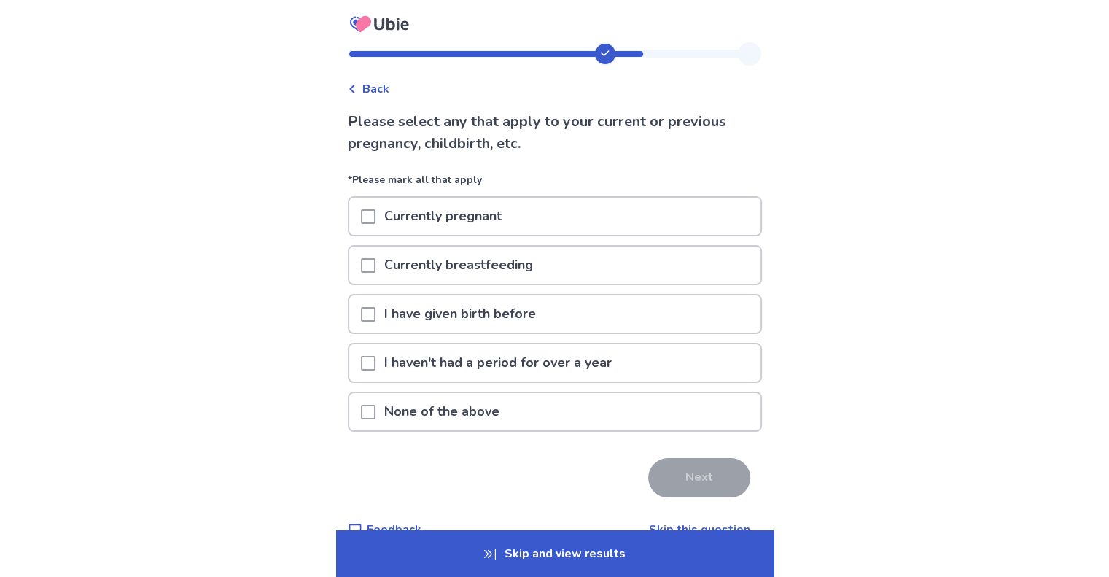
click at [523, 406] on div "None of the above" at bounding box center [554, 411] width 411 height 37
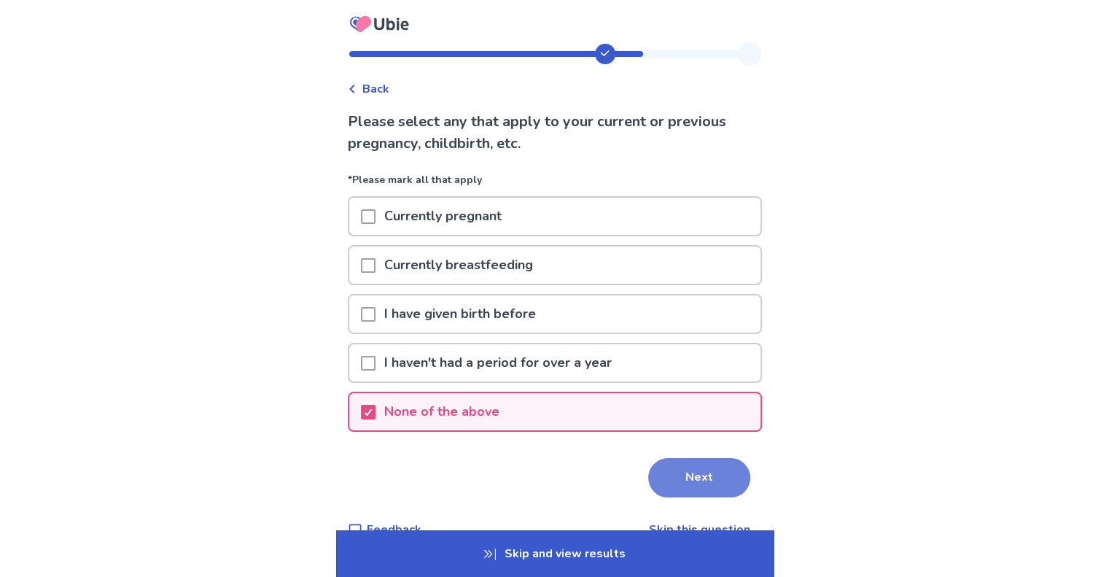
click at [694, 470] on button "Next" at bounding box center [699, 477] width 102 height 39
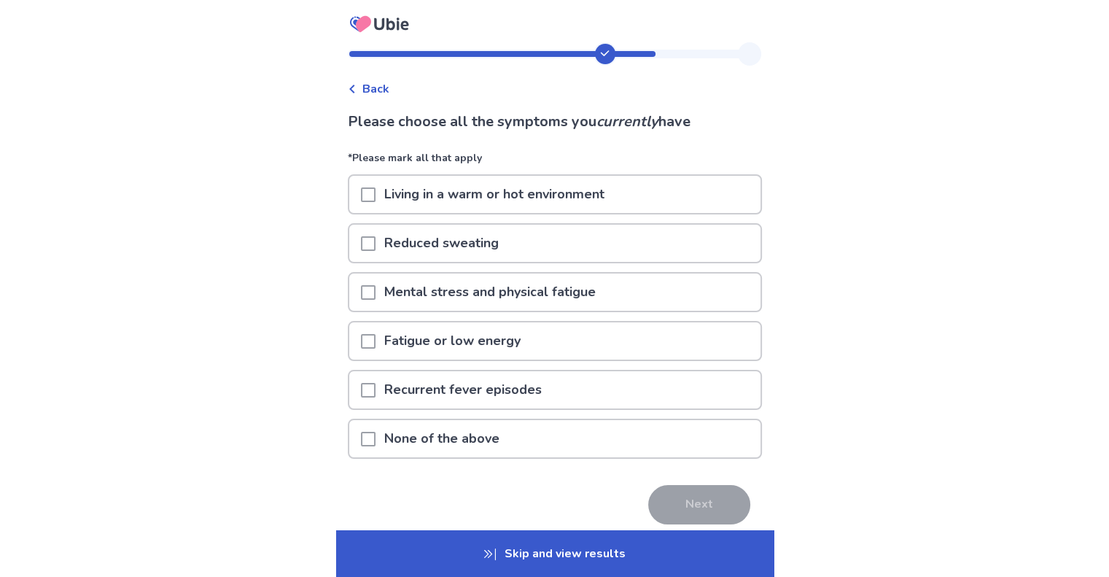
click at [545, 343] on div "Fatigue or low energy" at bounding box center [554, 340] width 411 height 37
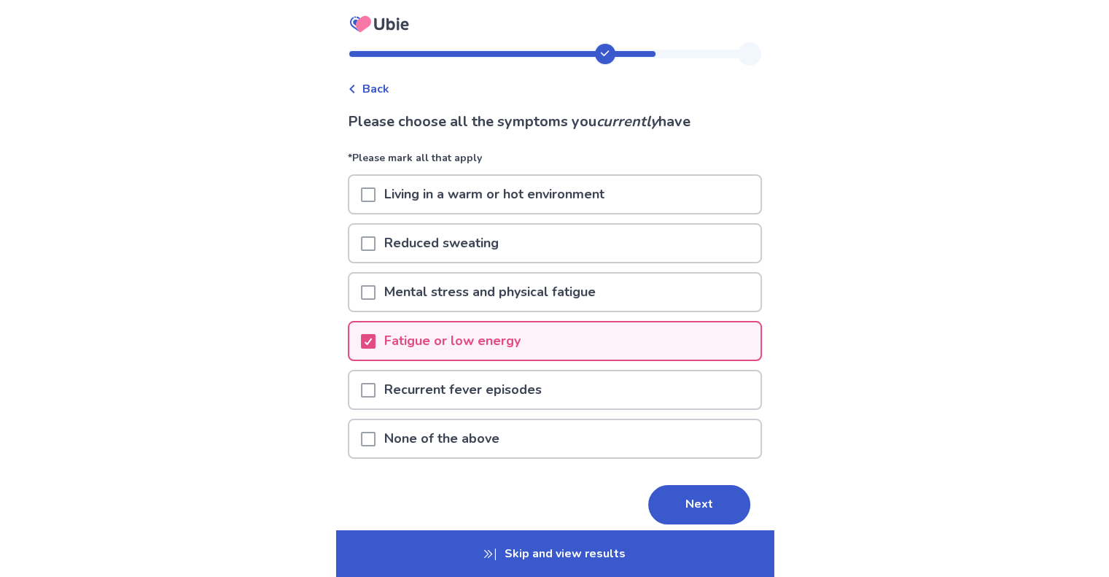
click at [613, 183] on p "Living in a warm or hot environment" at bounding box center [494, 194] width 238 height 37
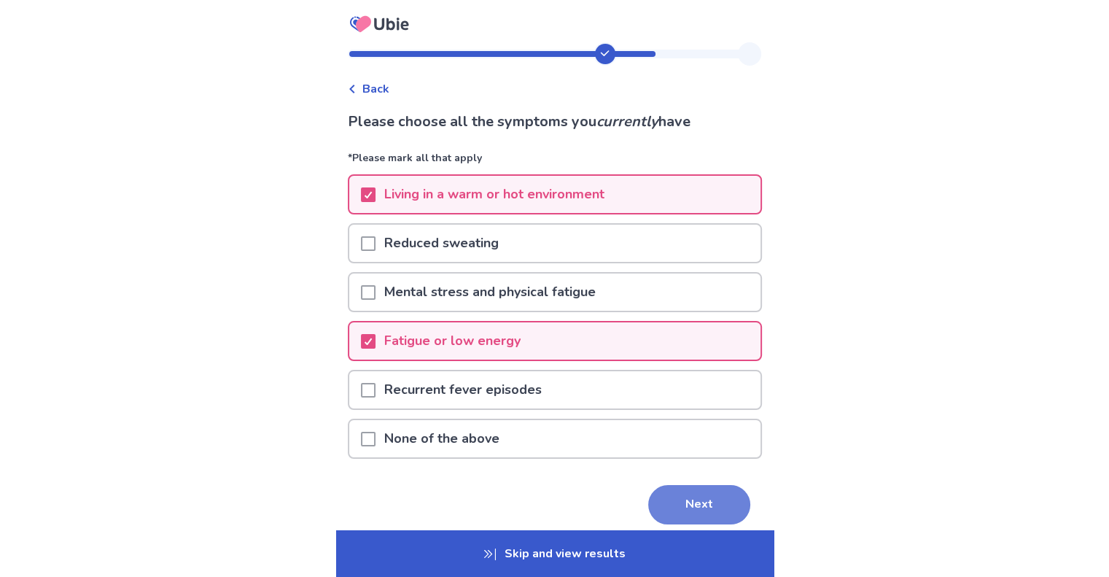
click at [720, 498] on button "Next" at bounding box center [699, 504] width 102 height 39
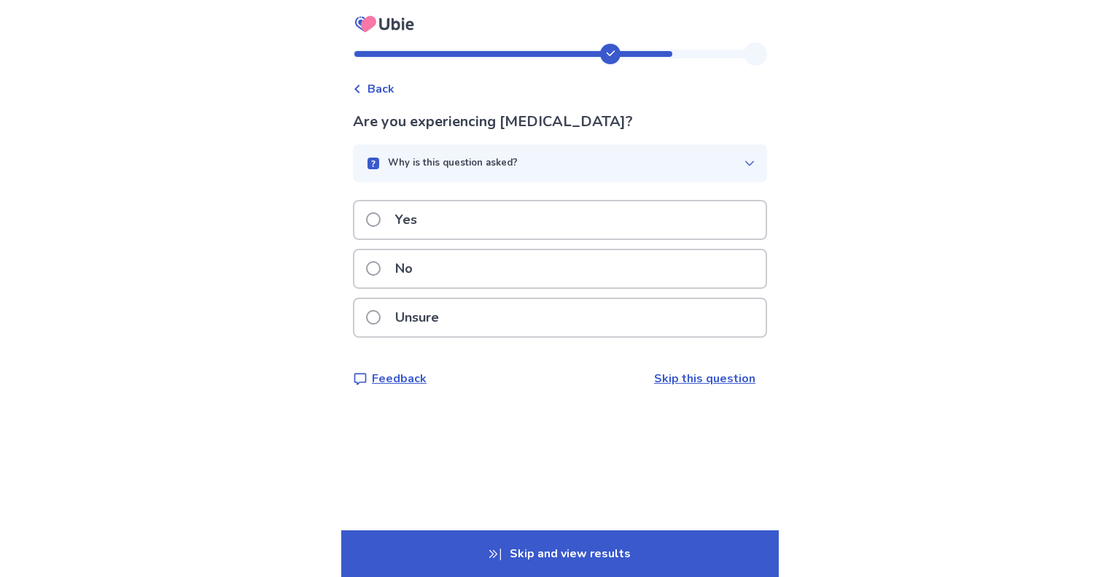
click at [459, 273] on div "No" at bounding box center [559, 268] width 411 height 37
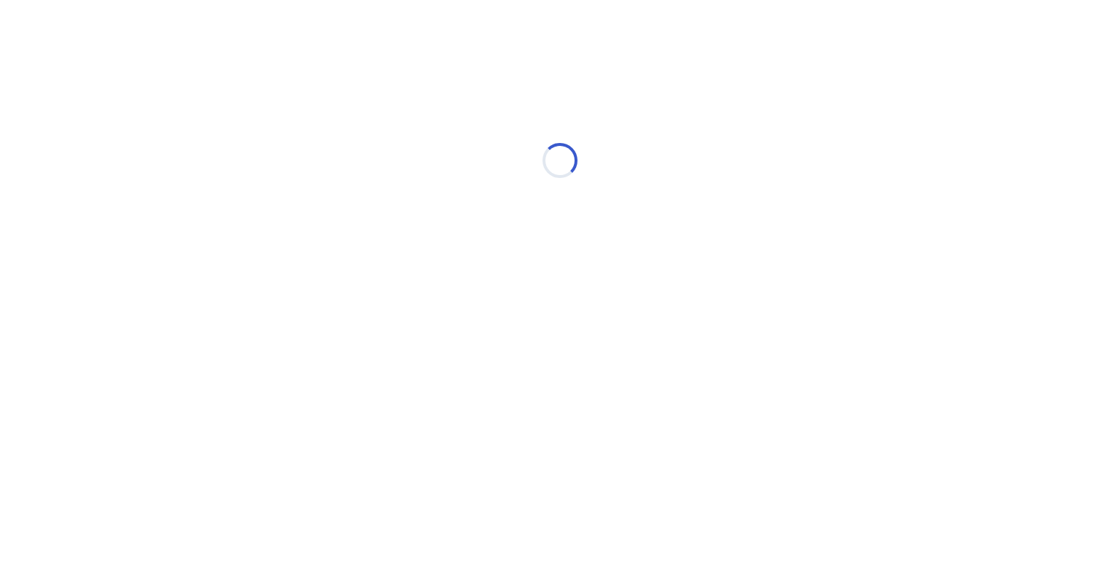
select select "*"
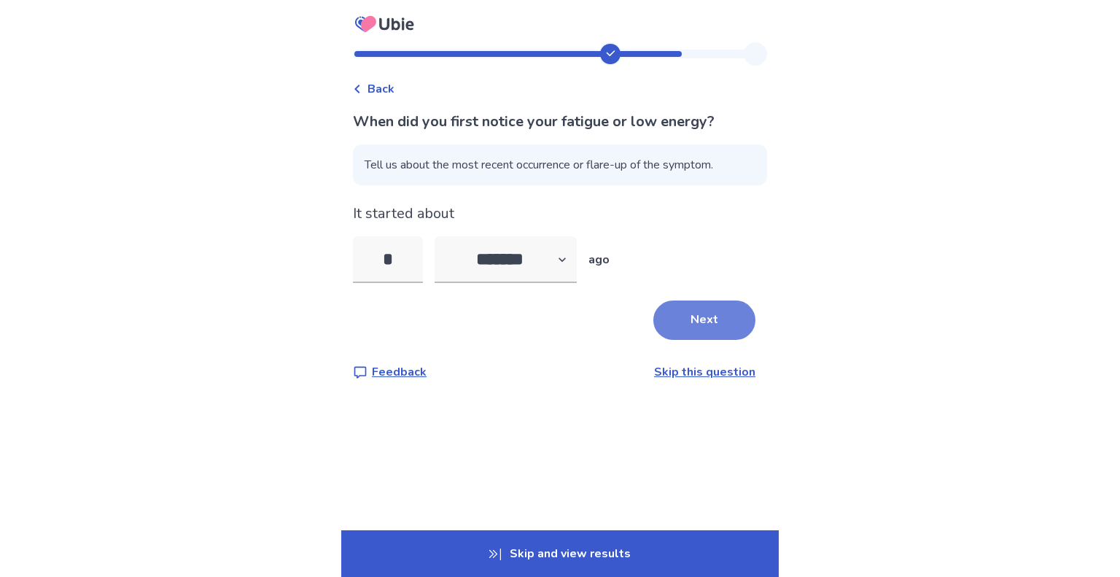
type input "*"
click at [727, 319] on button "Next" at bounding box center [704, 319] width 102 height 39
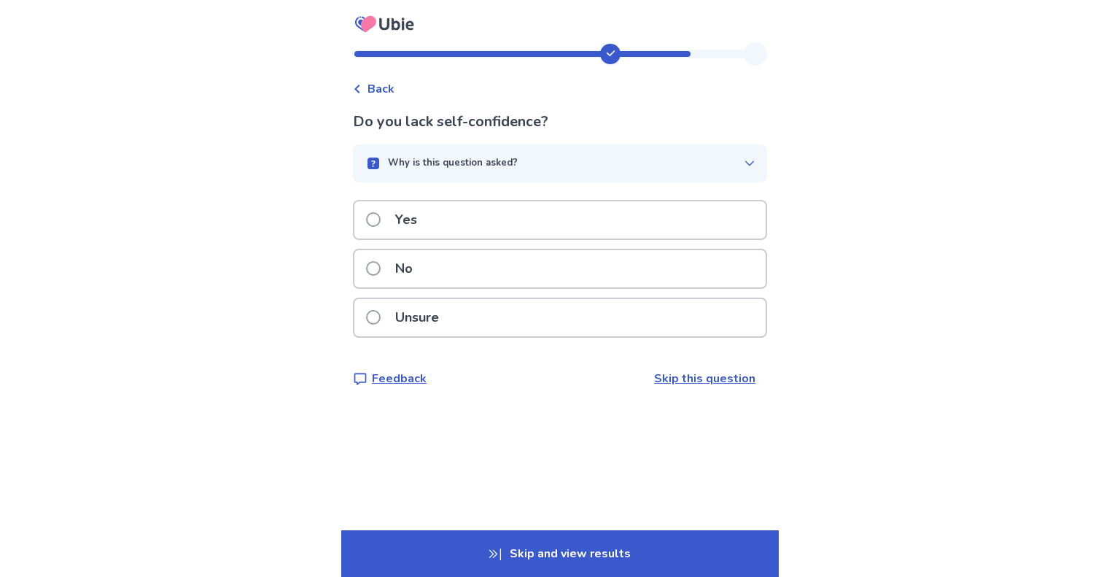
click at [555, 262] on div "No" at bounding box center [559, 268] width 411 height 37
click at [542, 270] on div "No" at bounding box center [559, 268] width 411 height 37
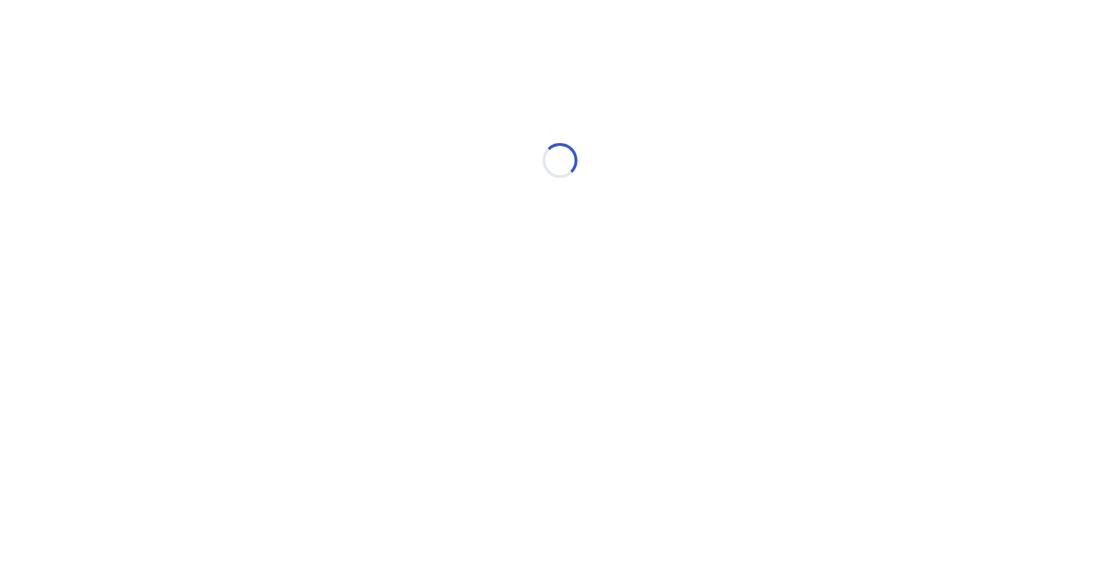
select select "*"
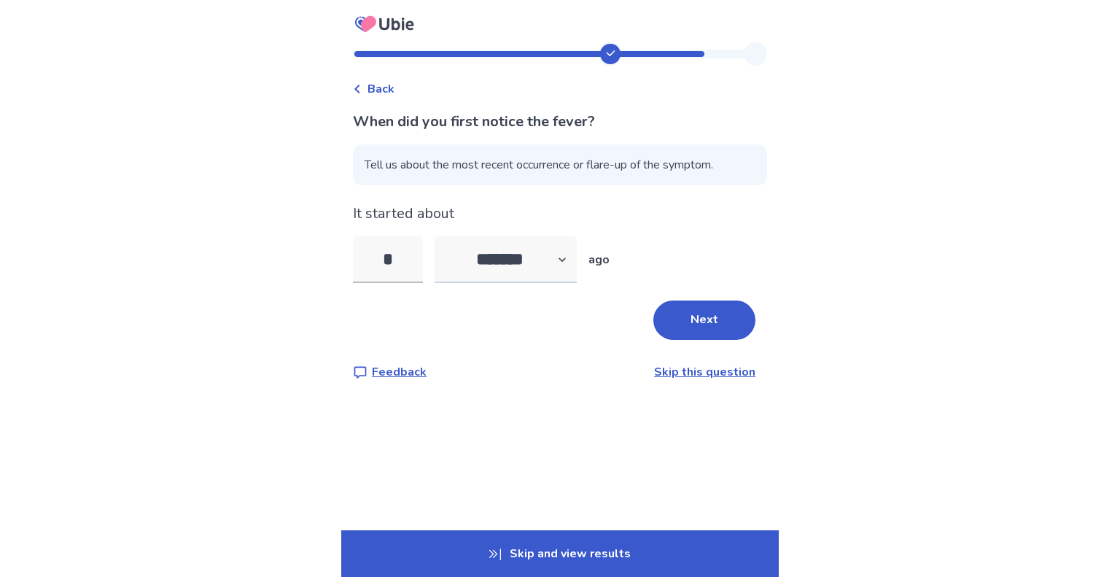
type input "*"
click at [565, 255] on select "******* ****** ******* ******** *******" at bounding box center [506, 259] width 142 height 47
click at [590, 354] on div "When did you first notice the fever? Tell us about the most recent occurrence o…" at bounding box center [560, 246] width 414 height 270
click at [661, 329] on button "Next" at bounding box center [704, 319] width 102 height 39
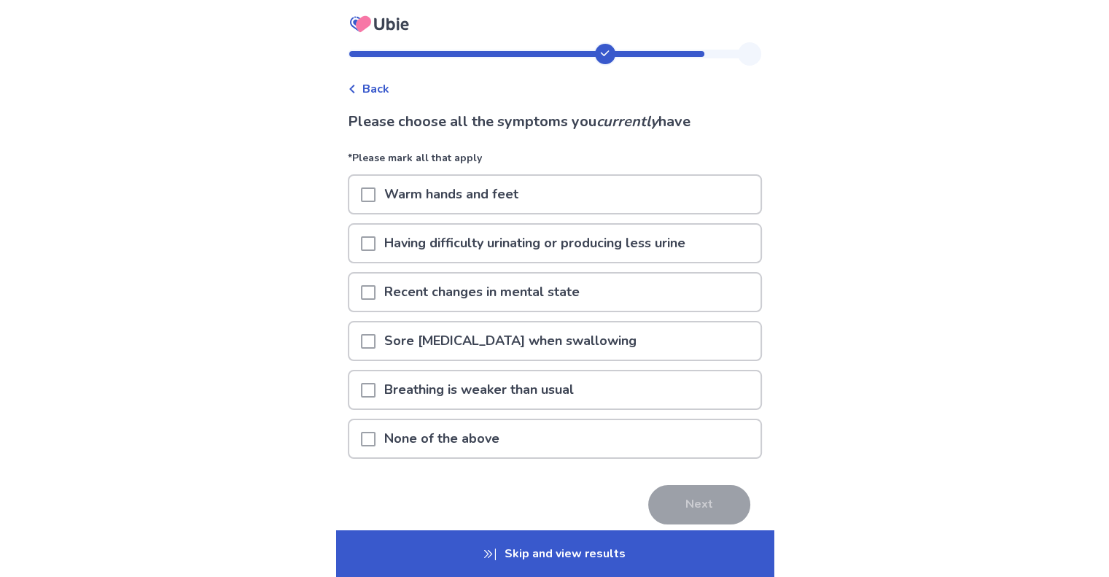
click at [493, 188] on p "Warm hands and feet" at bounding box center [451, 194] width 152 height 37
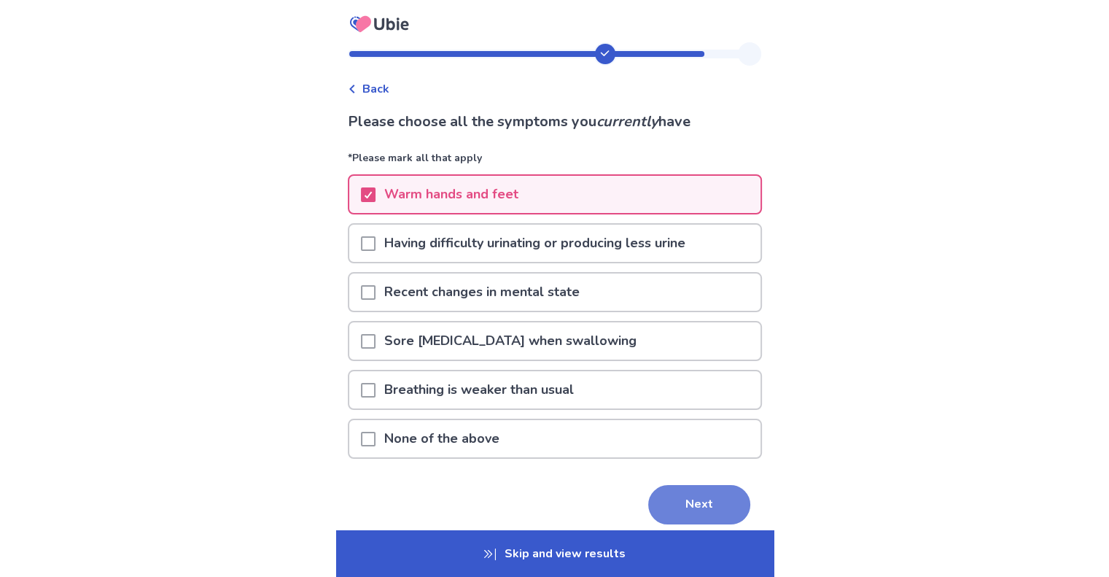
click at [684, 503] on button "Next" at bounding box center [699, 504] width 102 height 39
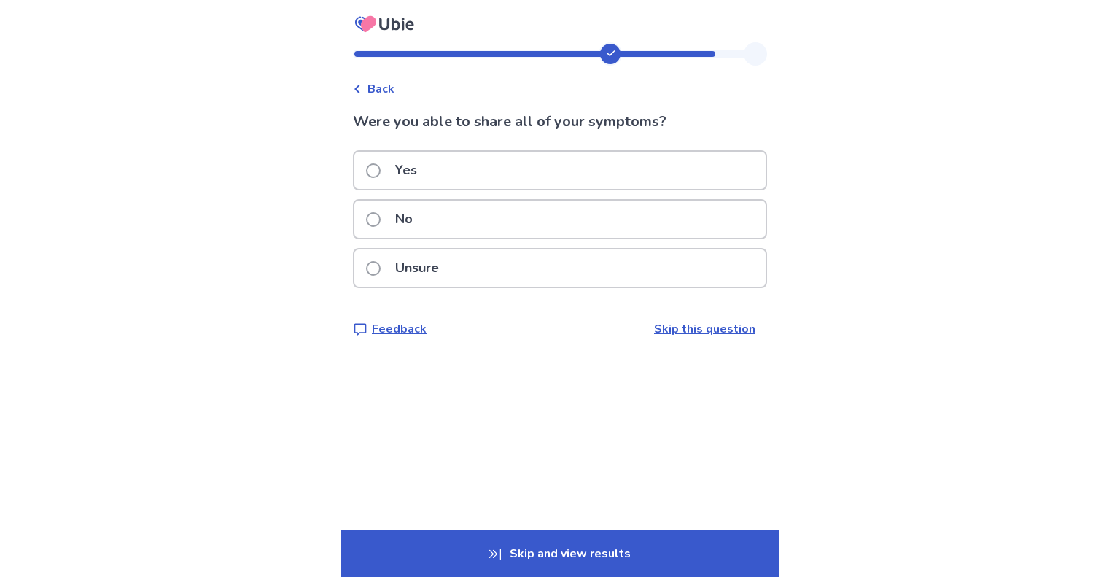
click at [459, 166] on div "Yes" at bounding box center [559, 170] width 411 height 37
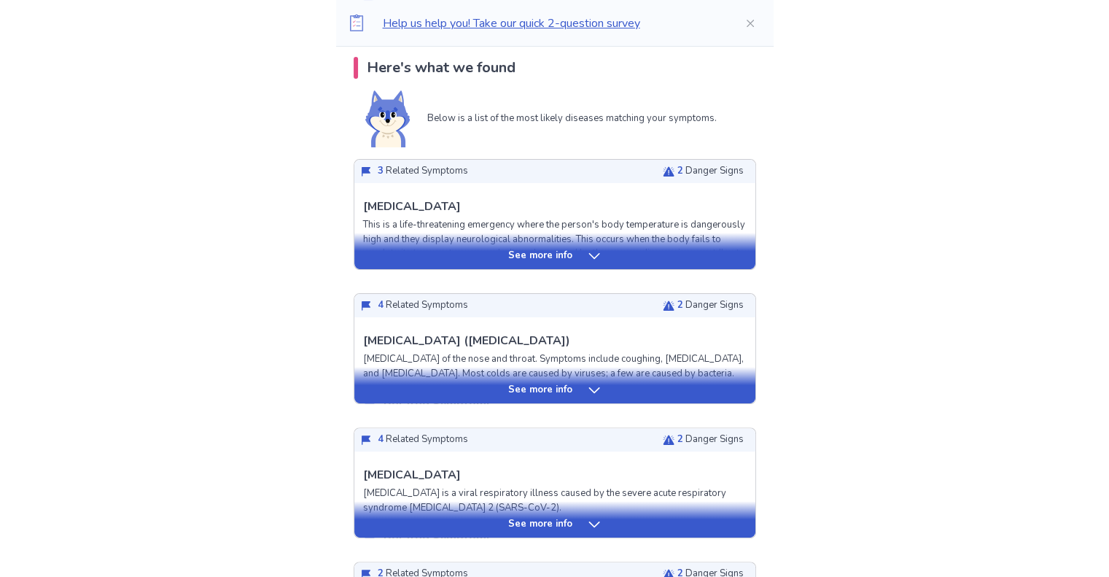
scroll to position [292, 0]
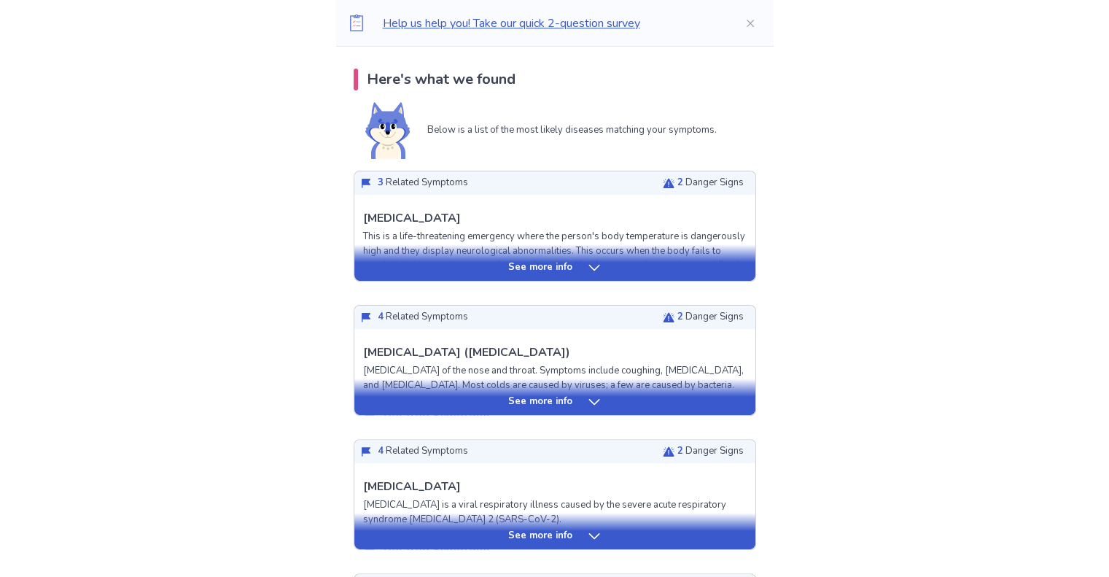
click at [445, 261] on div "See more info" at bounding box center [554, 267] width 401 height 15
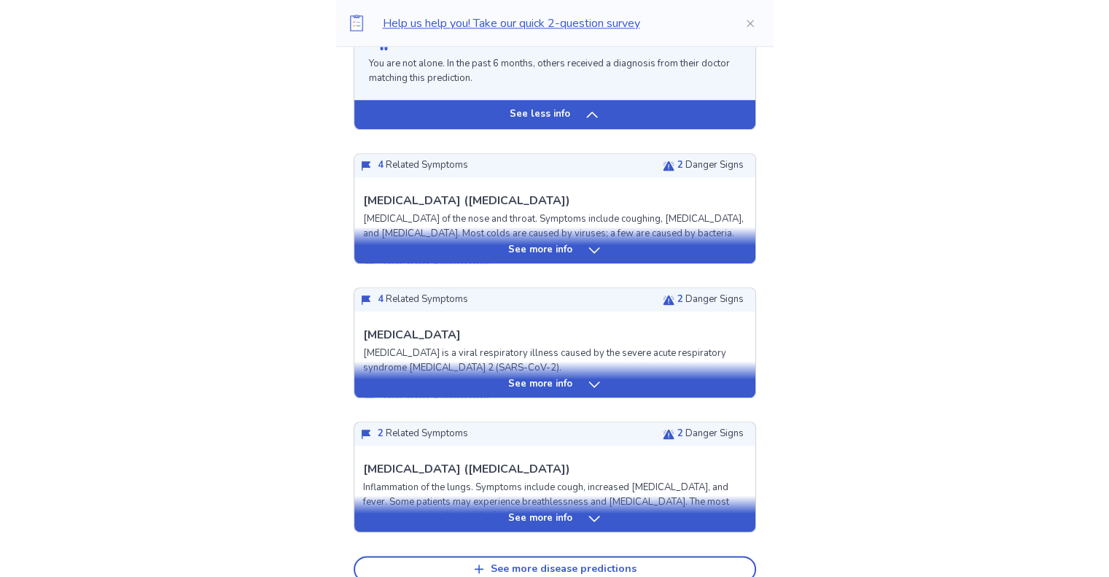
scroll to position [1578, 0]
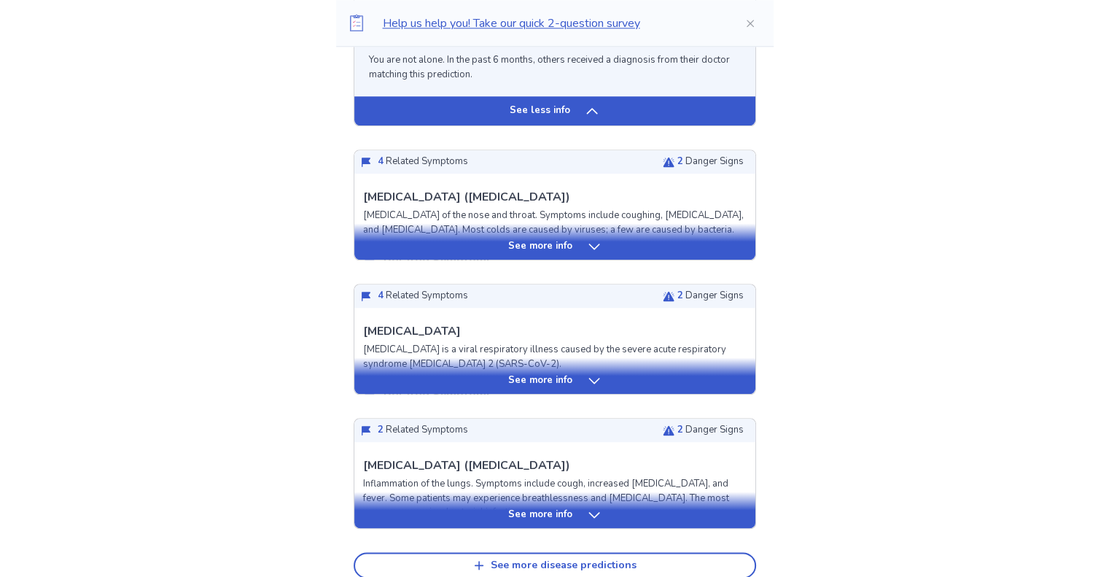
click at [438, 235] on div "See more info" at bounding box center [554, 241] width 401 height 36
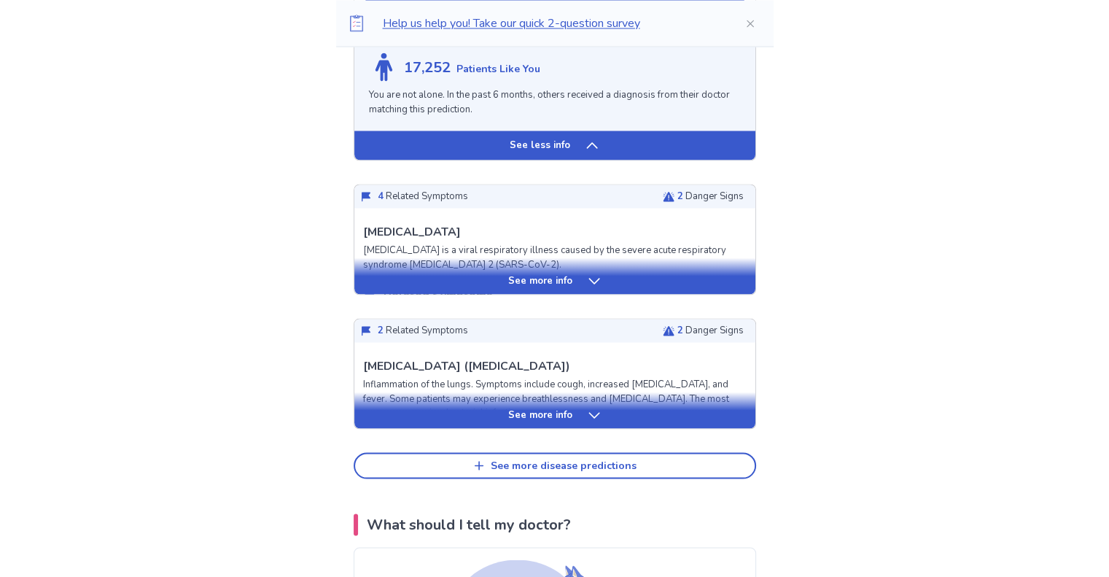
scroll to position [2715, 0]
click at [491, 273] on div "See more info" at bounding box center [554, 280] width 401 height 15
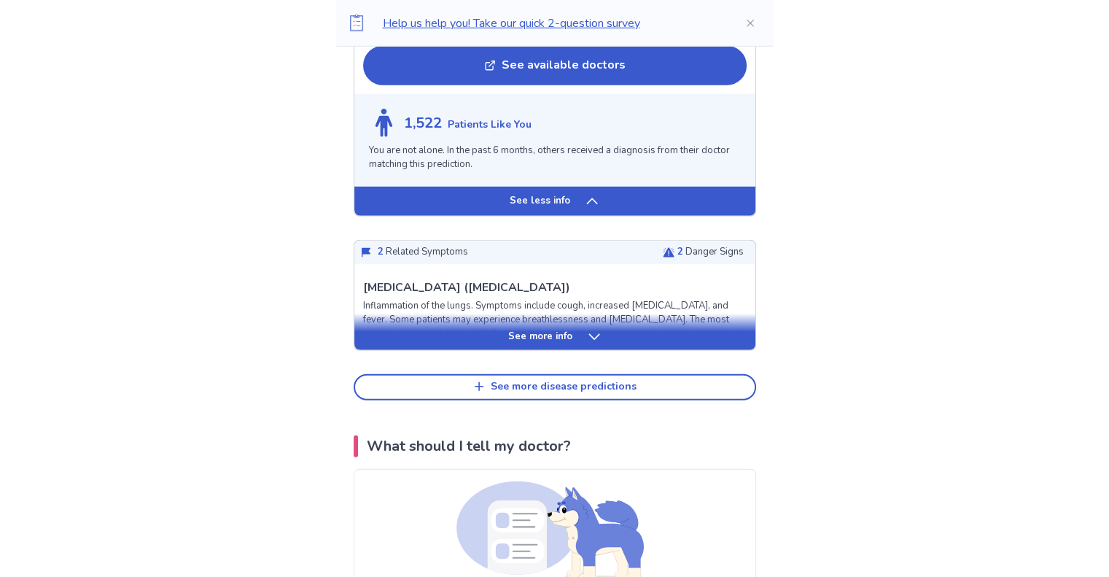
scroll to position [3960, 0]
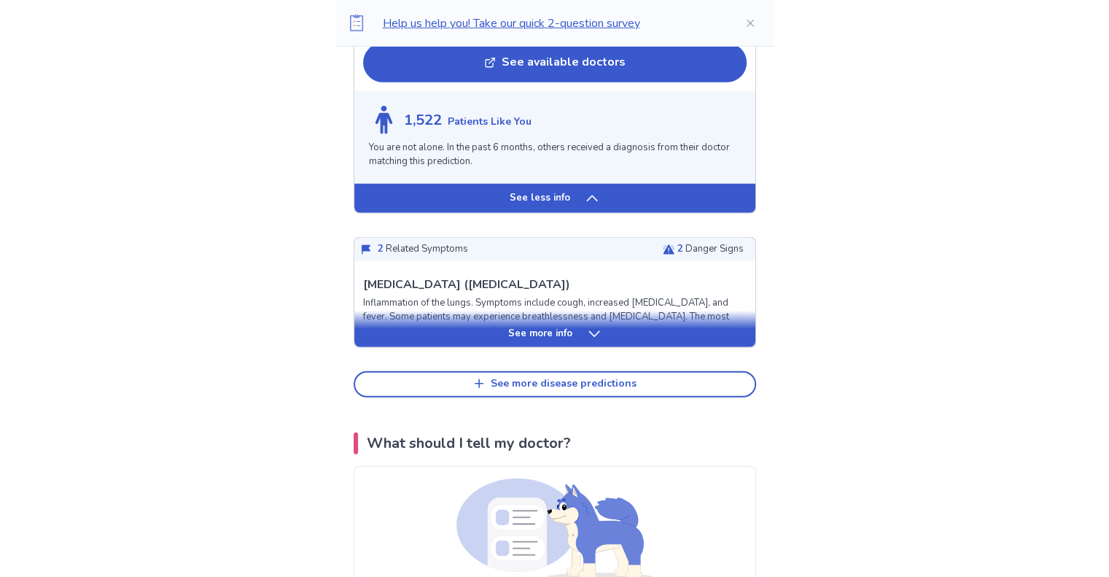
click at [411, 332] on div "See more info" at bounding box center [554, 334] width 401 height 15
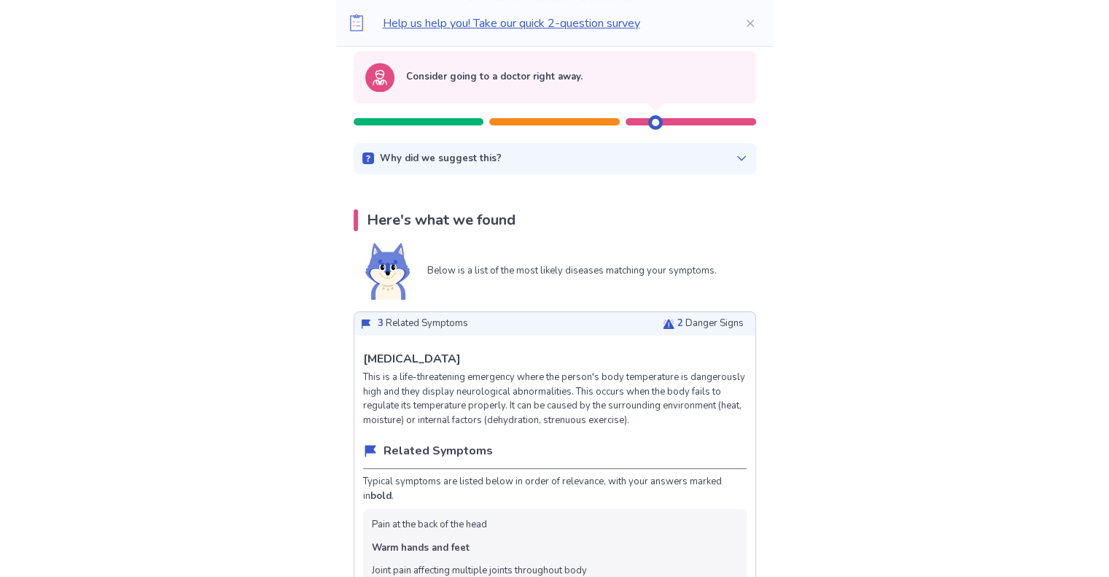
scroll to position [0, 0]
